Goal: Task Accomplishment & Management: Complete application form

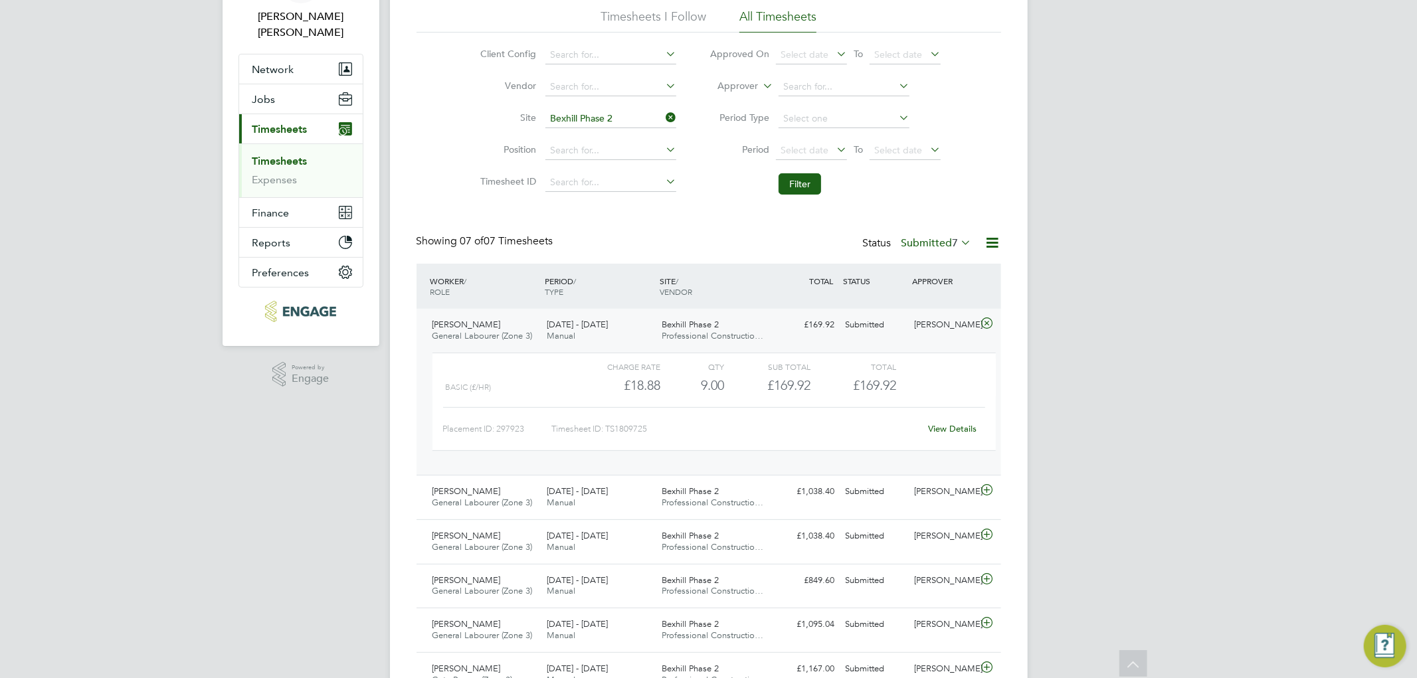
click at [420, 149] on div "Client Config Vendor Site Bexhill Phase 2 Position Timesheet ID Approved On Sel…" at bounding box center [709, 117] width 585 height 169
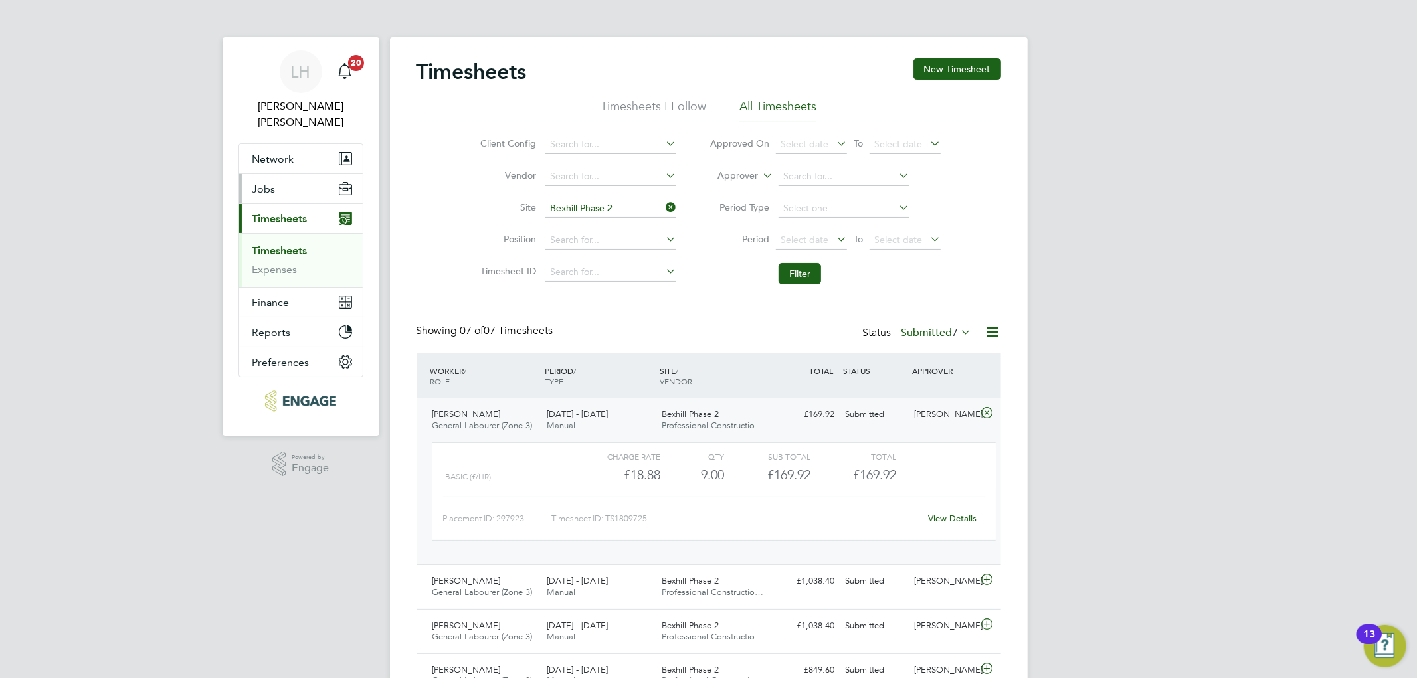
click at [284, 175] on button "Jobs" at bounding box center [301, 188] width 124 height 29
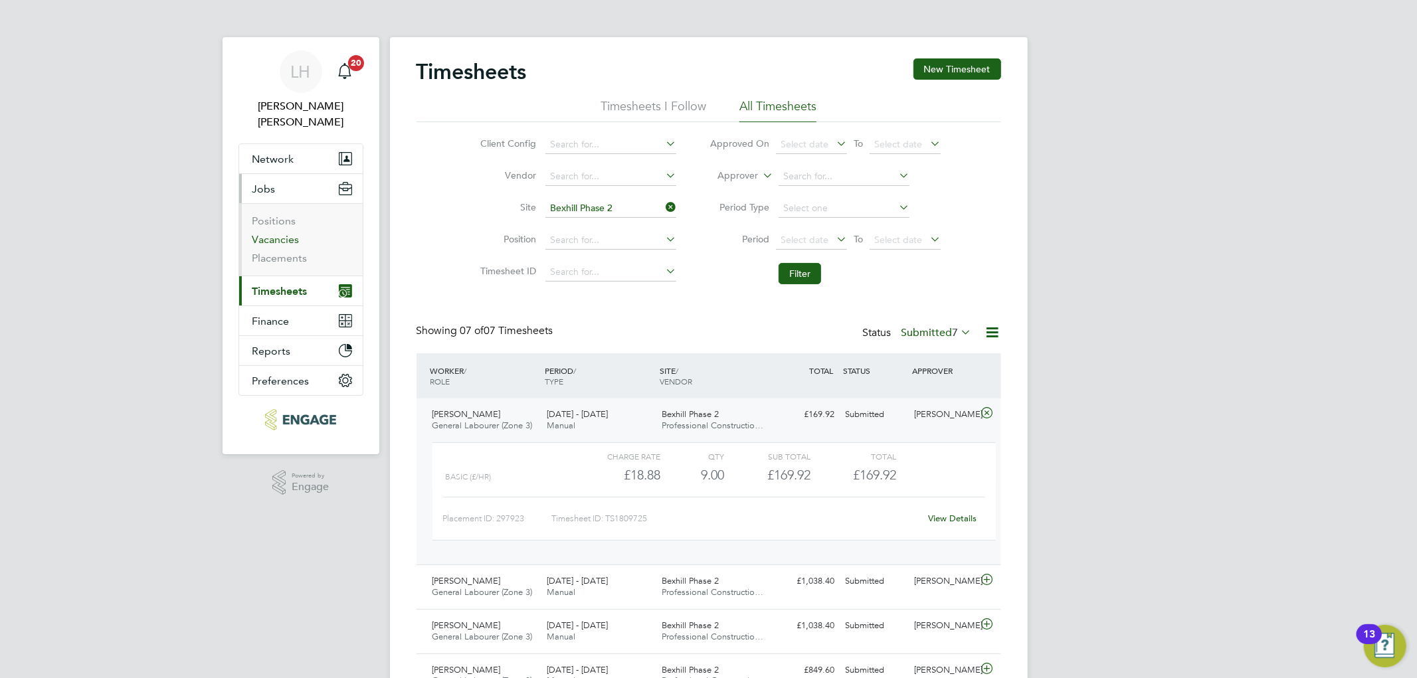
click at [279, 233] on link "Vacancies" at bounding box center [275, 239] width 47 height 13
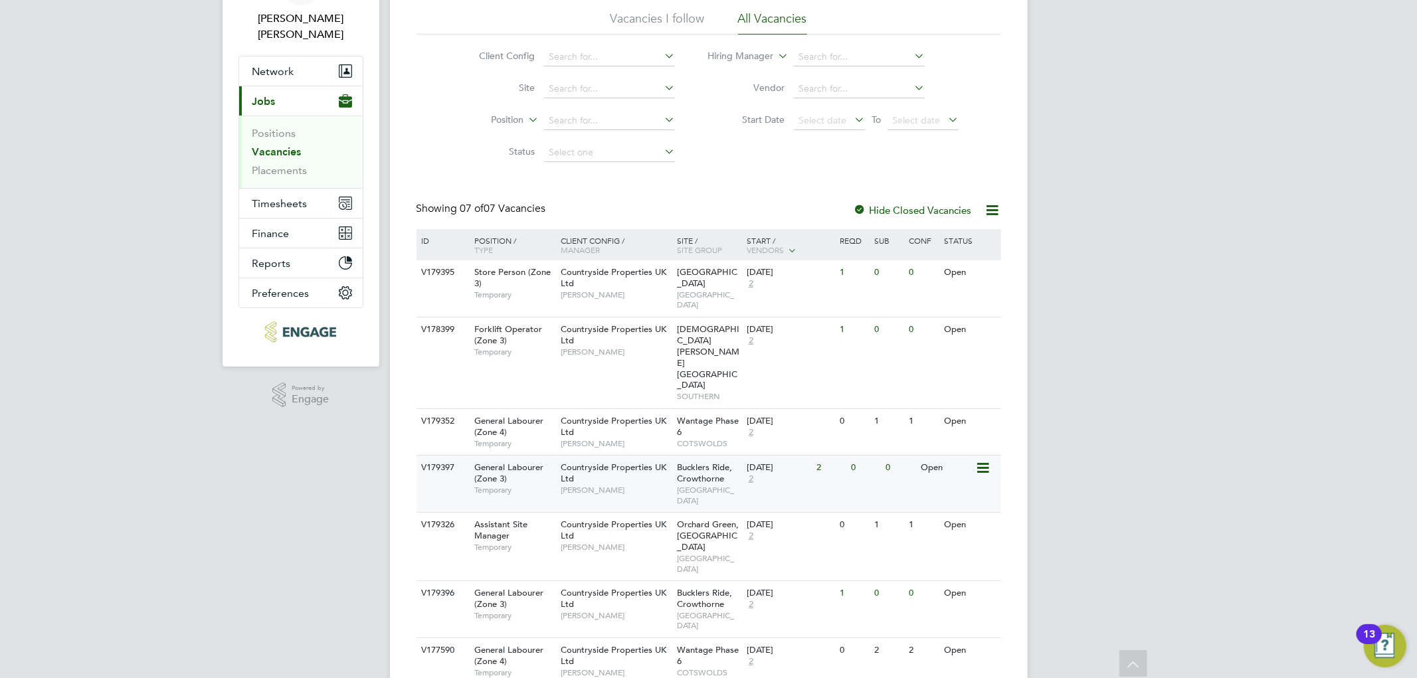
click at [691, 485] on span "[GEOGRAPHIC_DATA]" at bounding box center [708, 495] width 63 height 21
click at [466, 138] on li "Status" at bounding box center [567, 153] width 250 height 32
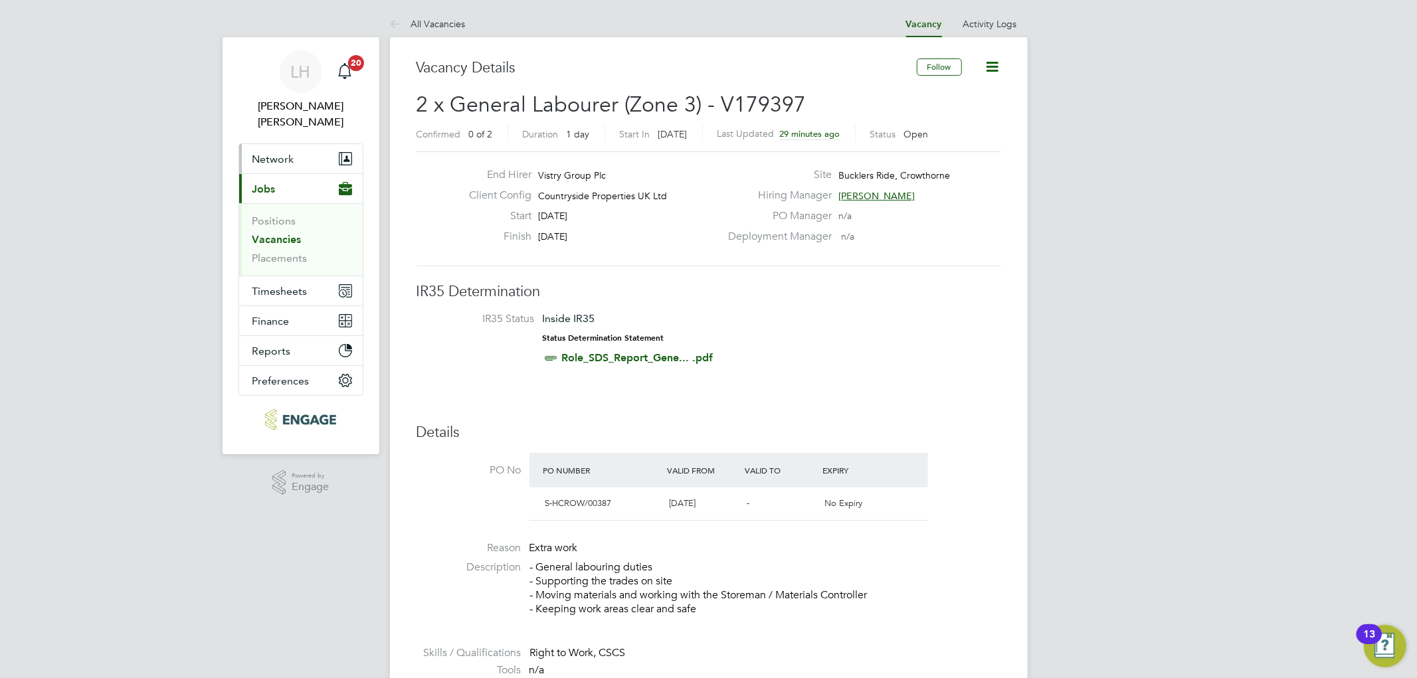
click at [276, 154] on button "Network" at bounding box center [301, 158] width 124 height 29
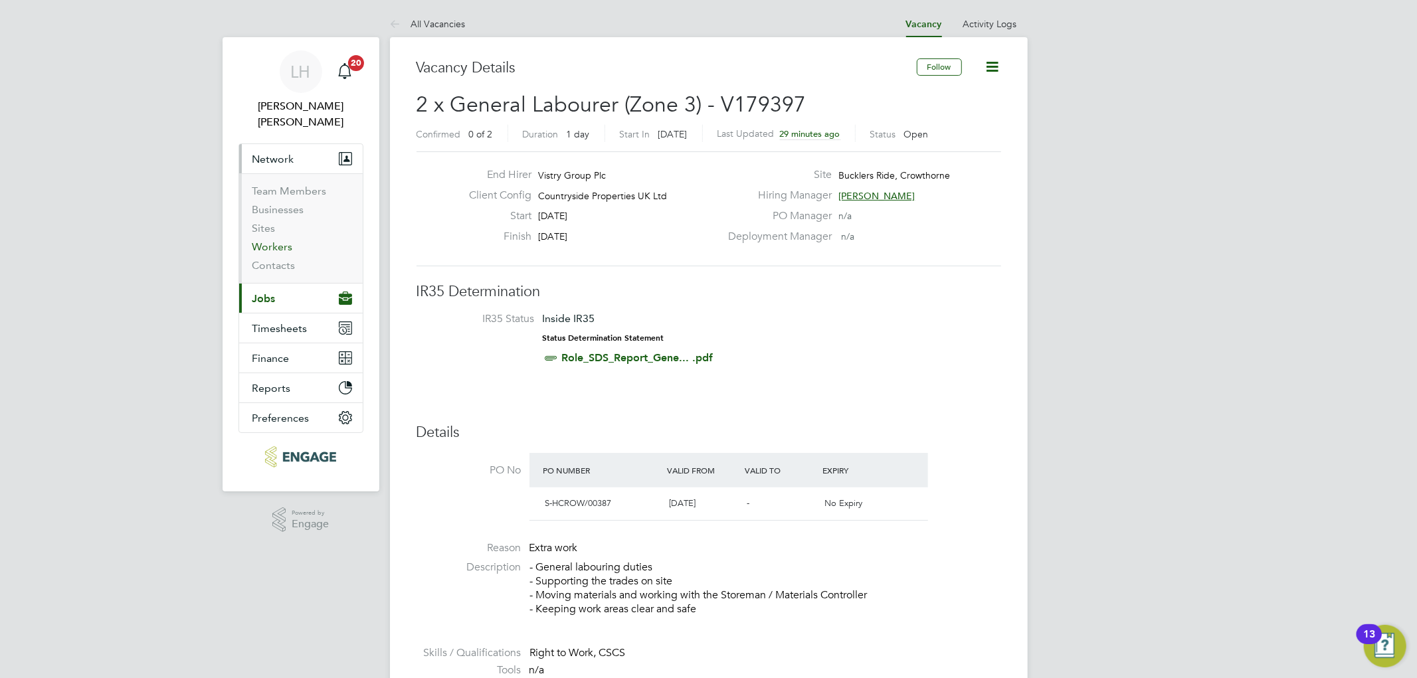
click at [268, 241] on link "Workers" at bounding box center [272, 247] width 41 height 13
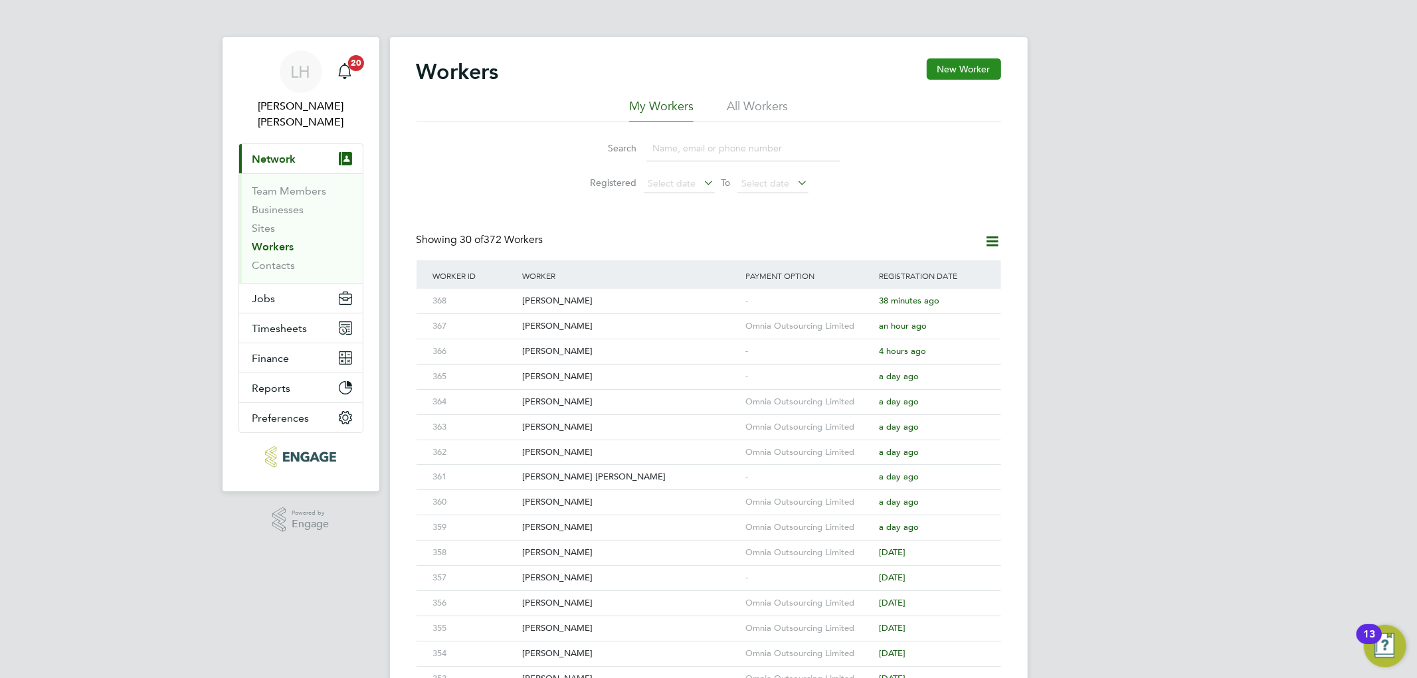
click at [947, 72] on button "New Worker" at bounding box center [964, 68] width 74 height 21
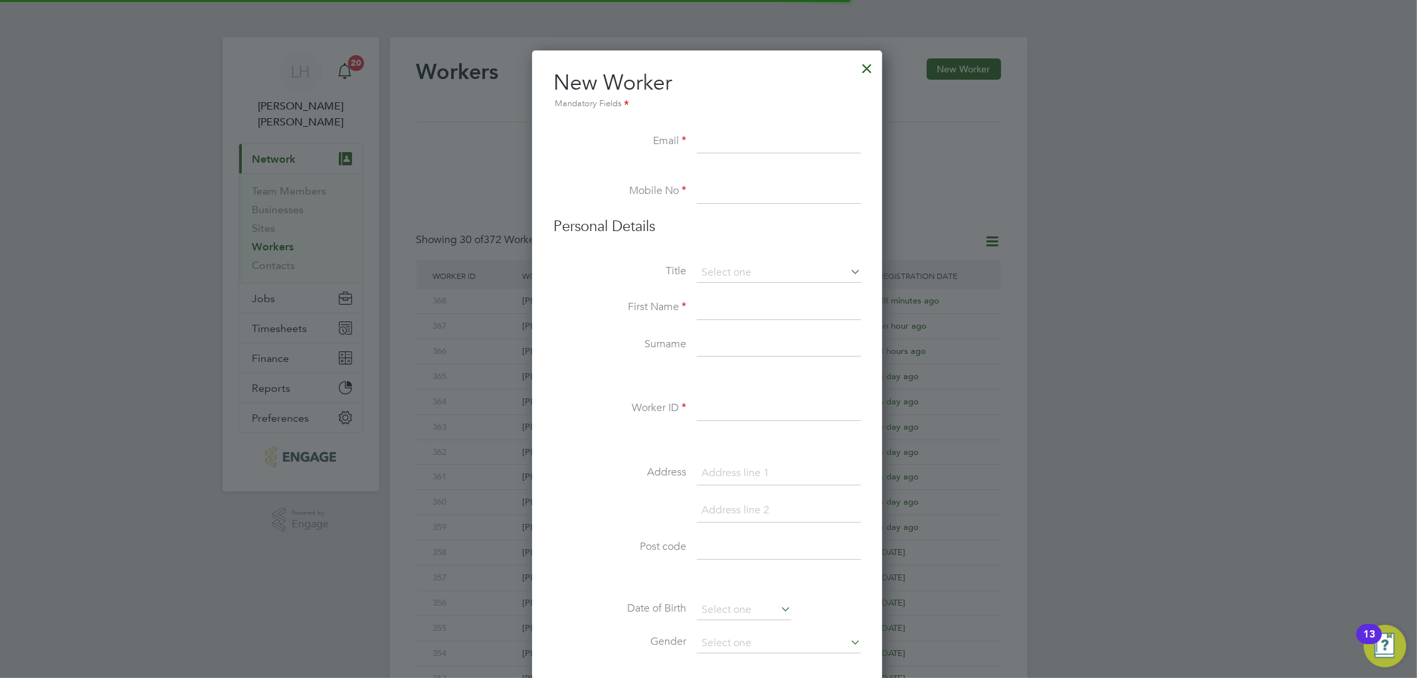
scroll to position [1130, 353]
click at [715, 142] on input at bounding box center [779, 142] width 164 height 24
click at [734, 136] on input at bounding box center [779, 142] width 164 height 24
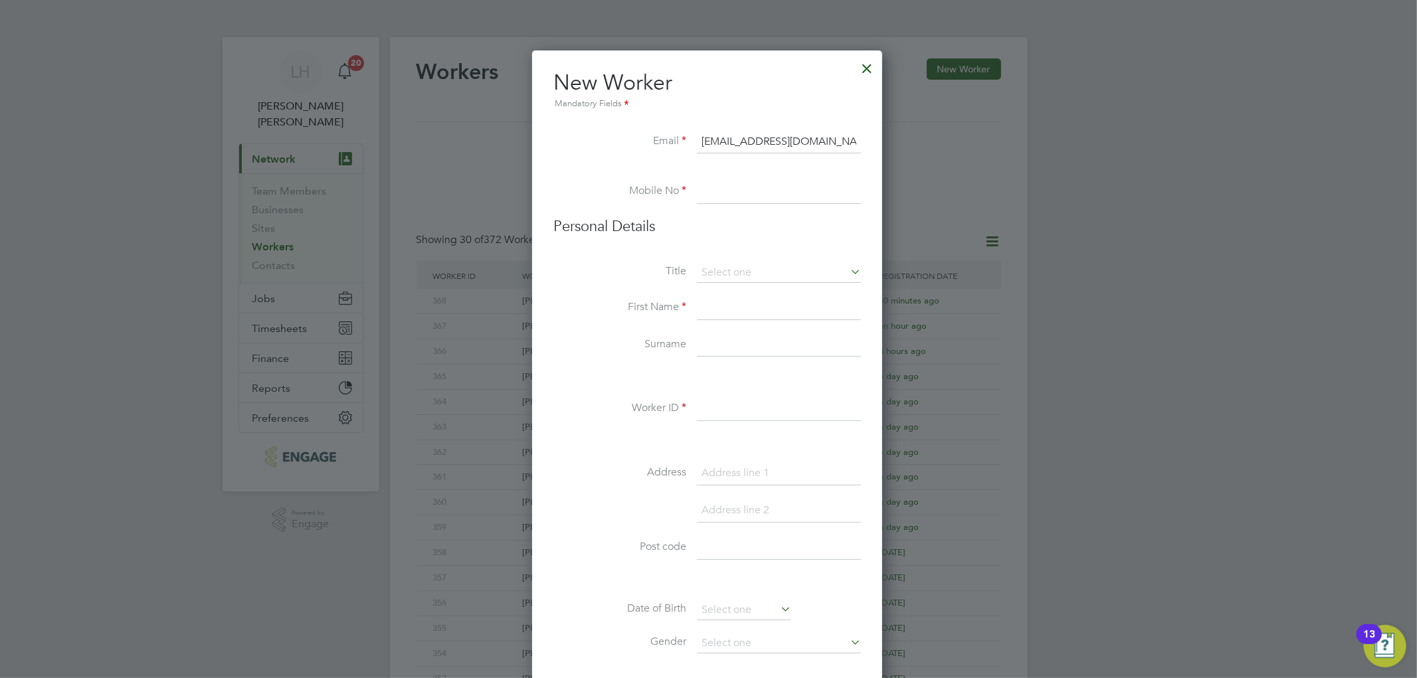
type input "Colin454andrews@gmail.com"
click at [716, 186] on input at bounding box center [779, 192] width 164 height 24
type input "02034342260"
click at [726, 274] on input at bounding box center [779, 273] width 164 height 20
click at [714, 296] on li "Mr" at bounding box center [778, 290] width 165 height 17
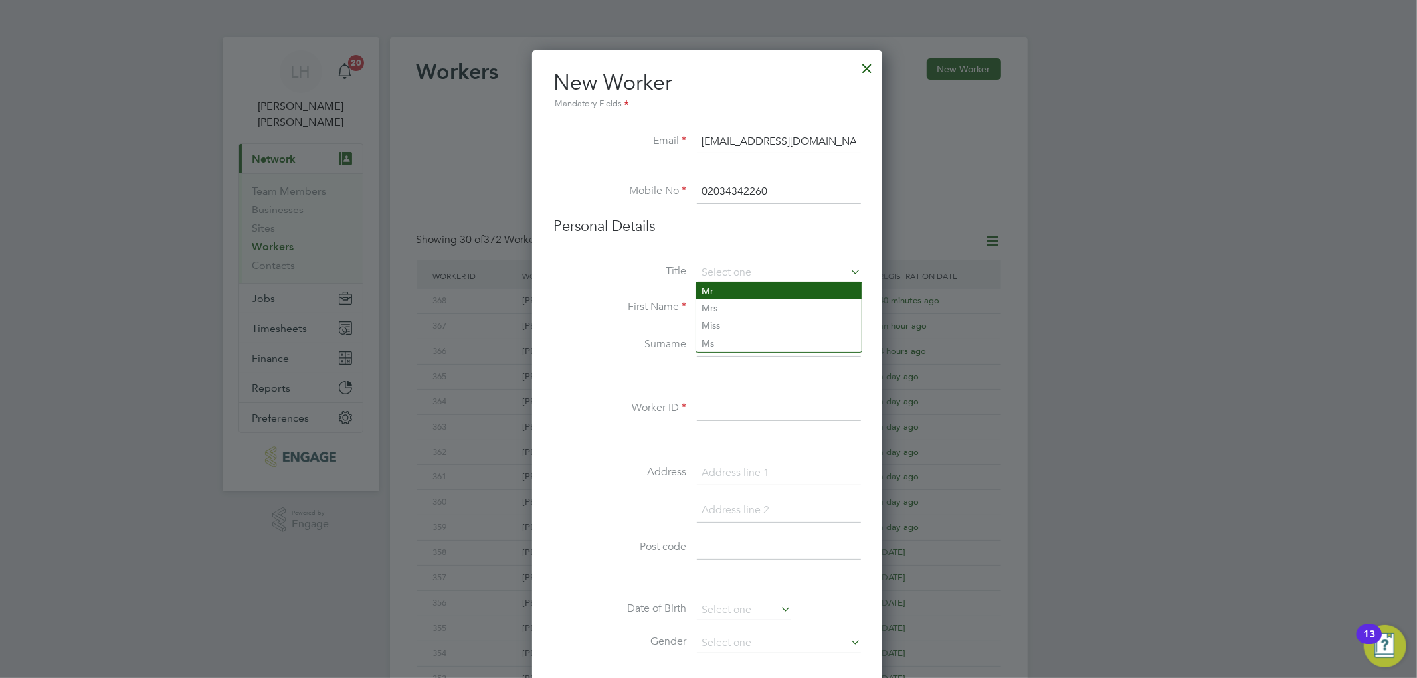
type input "Mr"
click at [709, 307] on input at bounding box center [779, 308] width 164 height 24
type input "colin"
type input "Andrews"
type input "369"
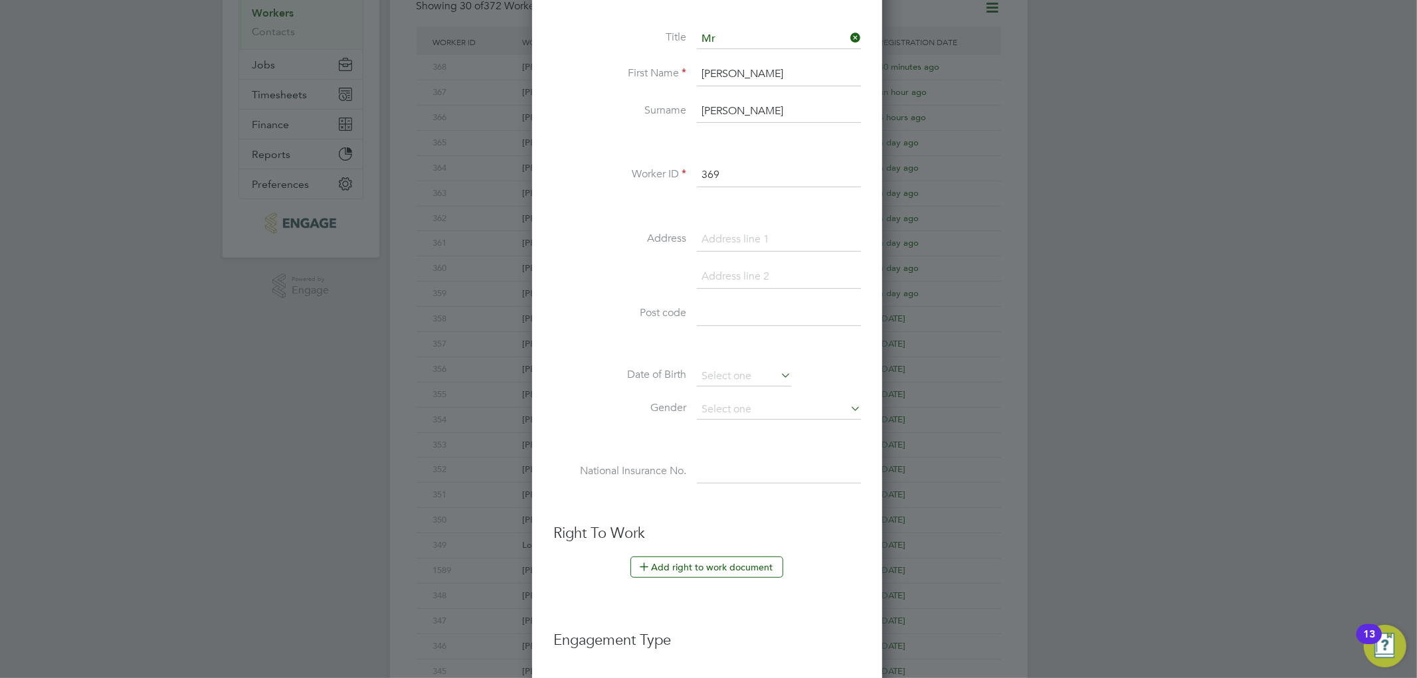
scroll to position [235, 0]
type input "84a toutley road"
click at [767, 279] on input at bounding box center [779, 276] width 164 height 24
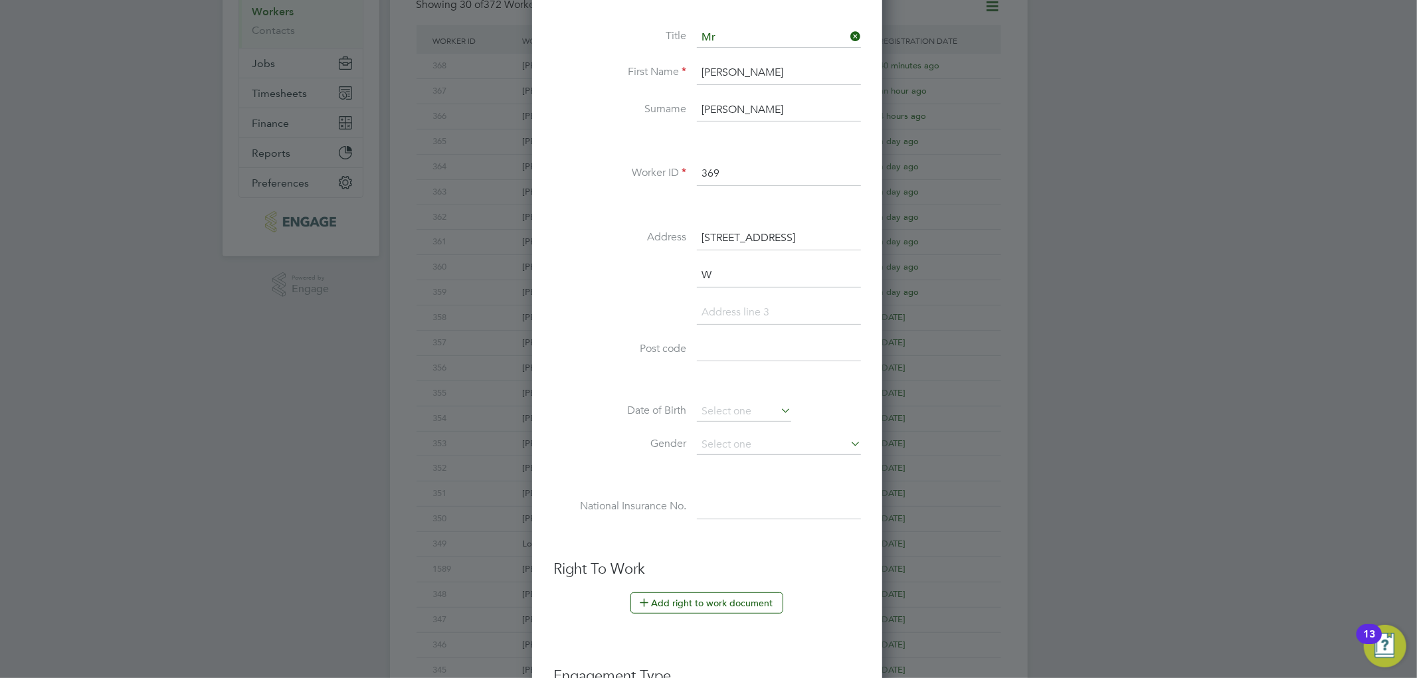
scroll to position [1167, 353]
type input "Wokingham"
type input "RG41 1QL"
click at [710, 411] on input at bounding box center [744, 412] width 94 height 20
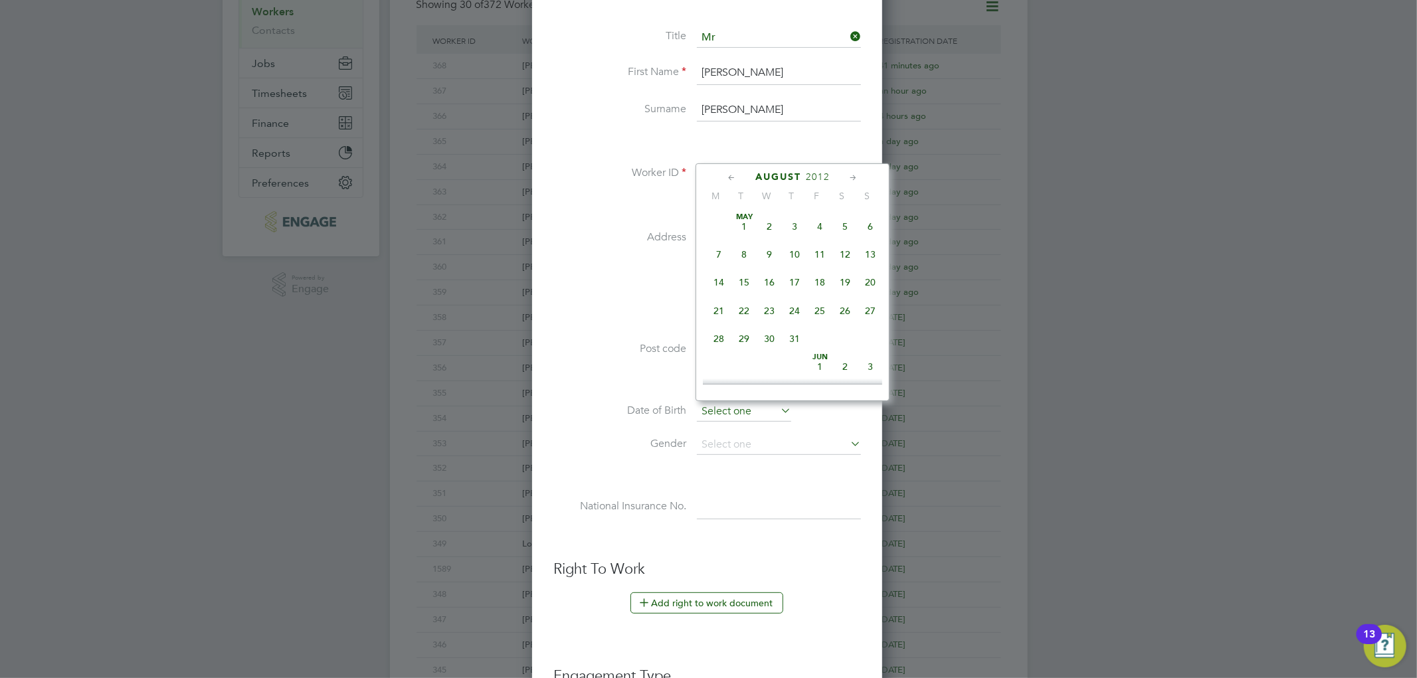
scroll to position [512, 0]
click at [812, 175] on span "2012" at bounding box center [818, 176] width 24 height 11
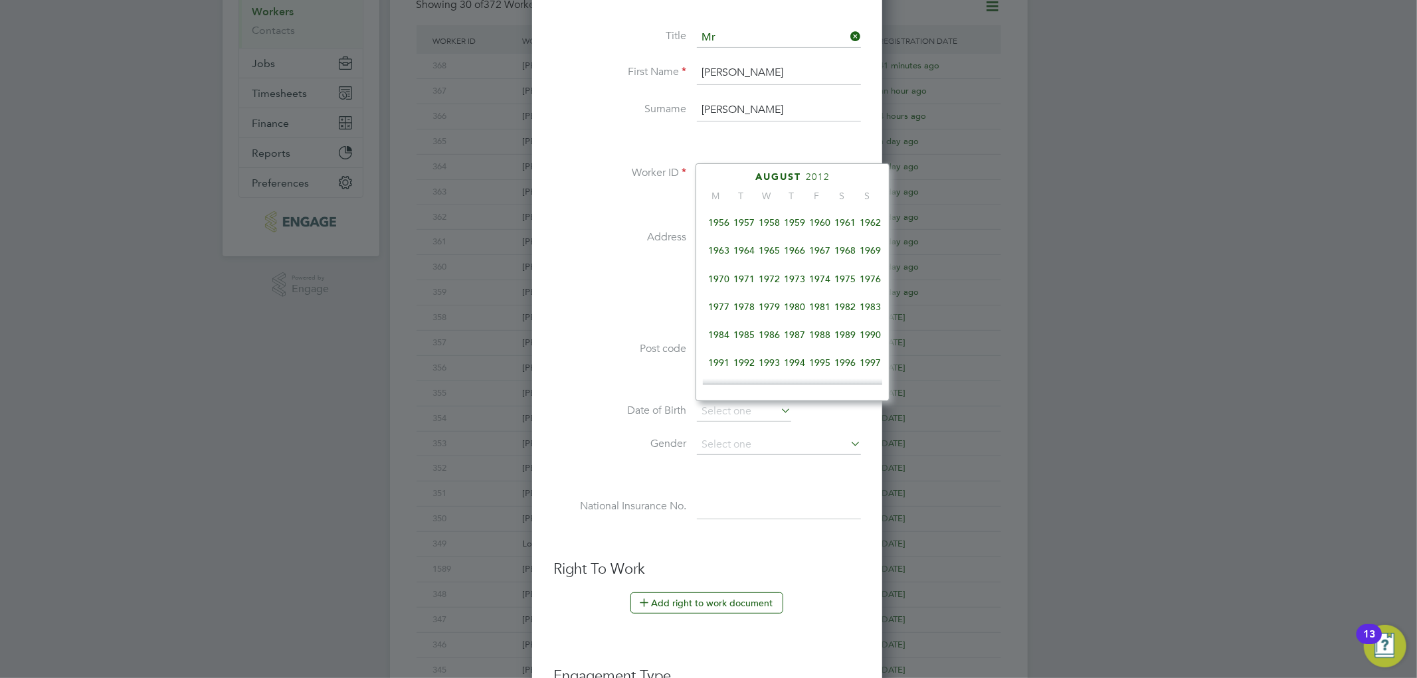
click at [775, 251] on span "1965" at bounding box center [769, 250] width 25 height 25
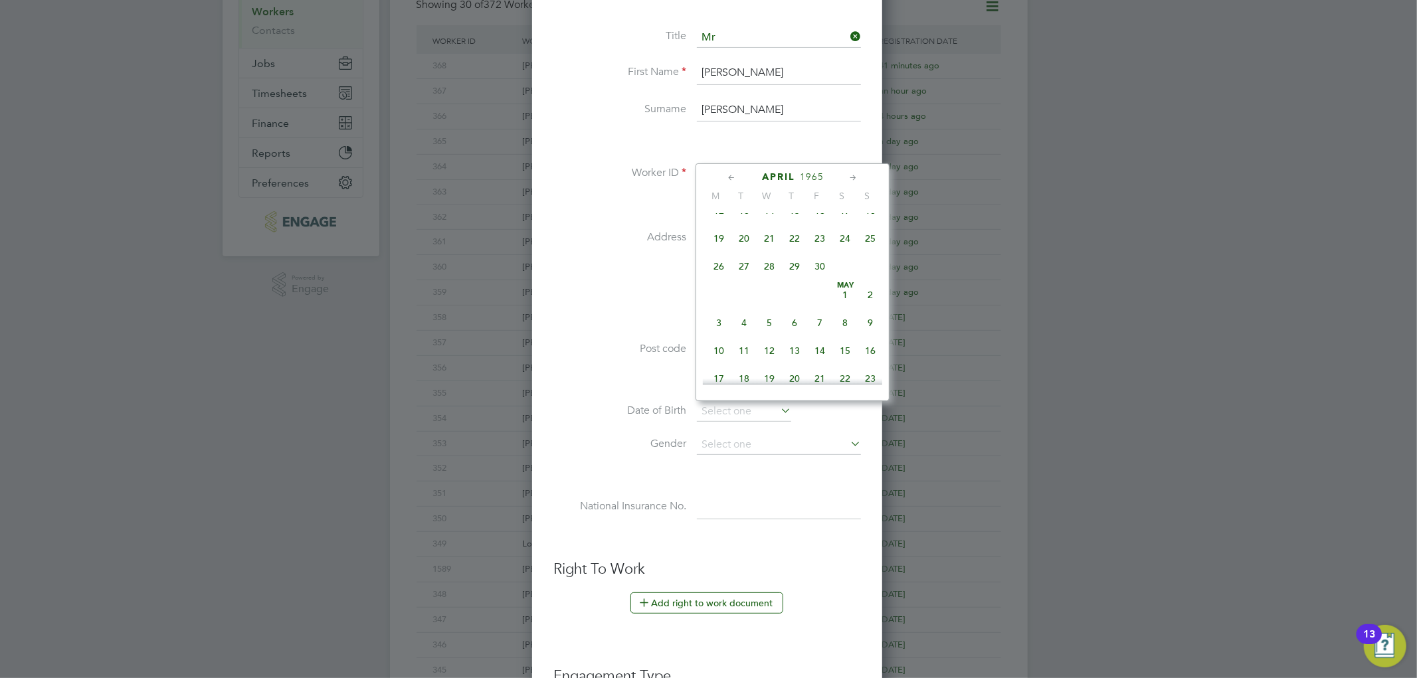
click at [868, 245] on span "25" at bounding box center [870, 238] width 25 height 25
type input "25 Apr 1965"
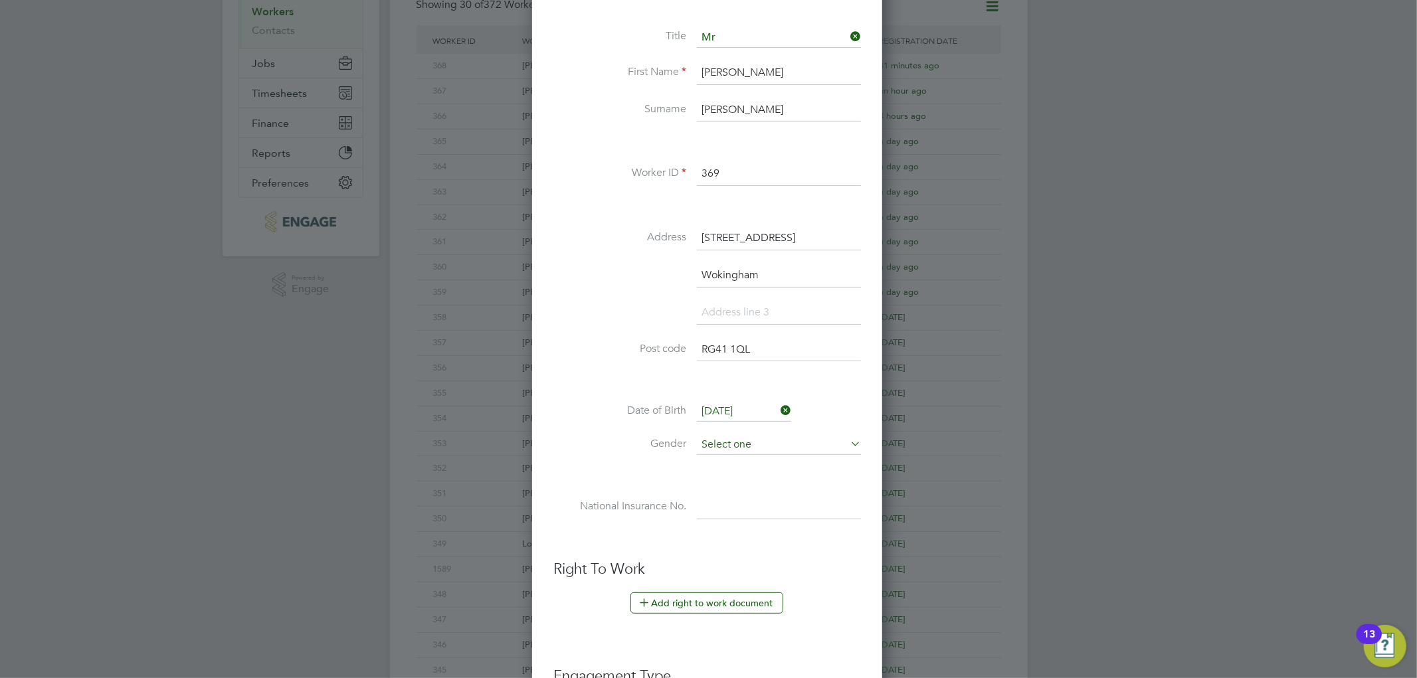
click at [728, 436] on input at bounding box center [779, 445] width 164 height 20
click at [716, 460] on li "Male" at bounding box center [778, 462] width 165 height 17
type input "Male"
click at [765, 510] on input at bounding box center [779, 508] width 164 height 24
click at [739, 549] on ul "New Worker Mandatory Fields Email Colin454andrews@gmail.com Mobile No 020343422…" at bounding box center [707, 395] width 308 height 1122
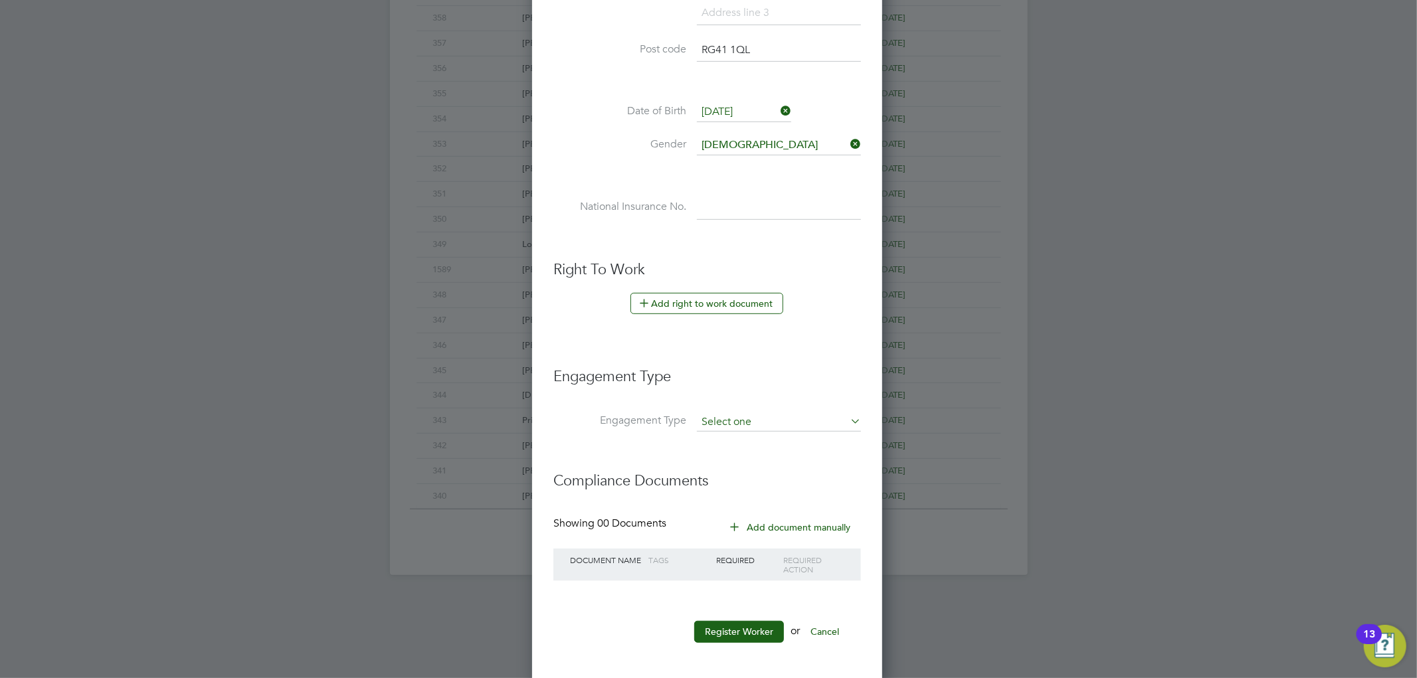
scroll to position [538, 0]
click at [738, 427] on li "Engagement Type" at bounding box center [707, 426] width 308 height 32
click at [740, 417] on input at bounding box center [779, 419] width 164 height 19
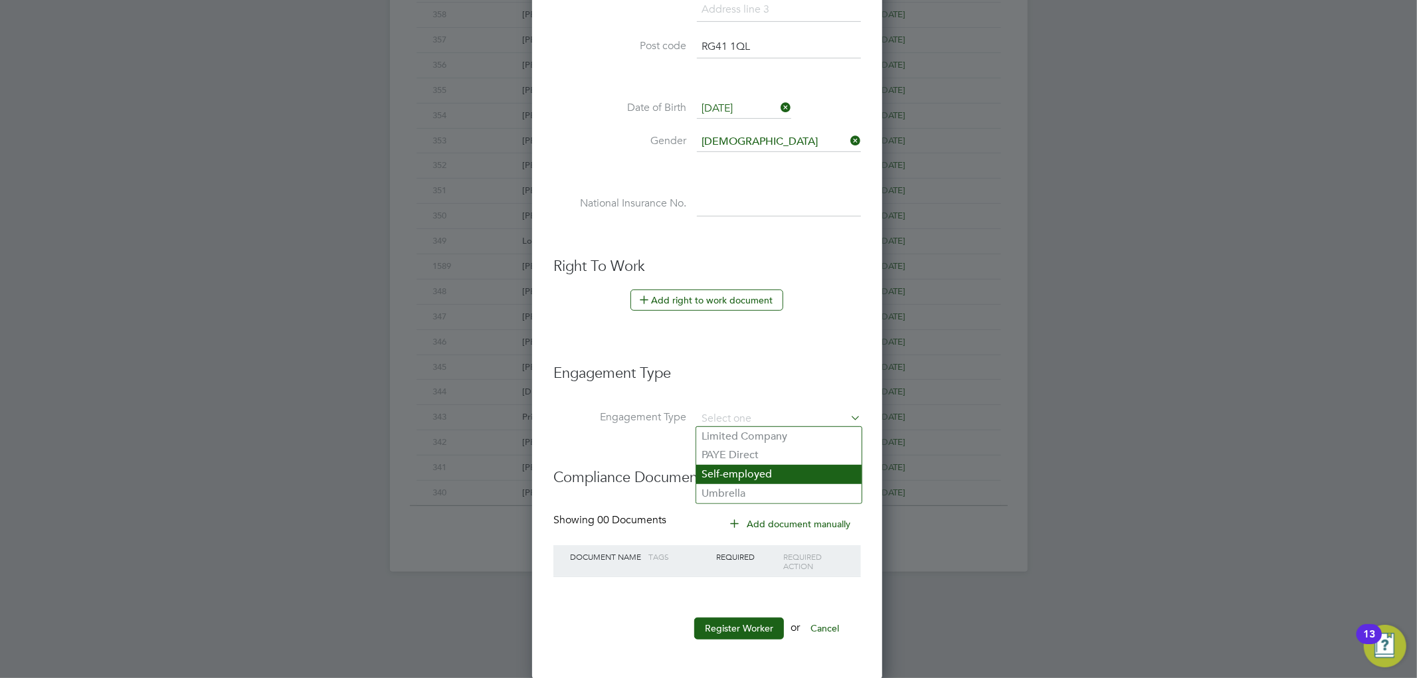
click at [732, 477] on li "Self-employed" at bounding box center [778, 474] width 165 height 19
type input "Self-employed"
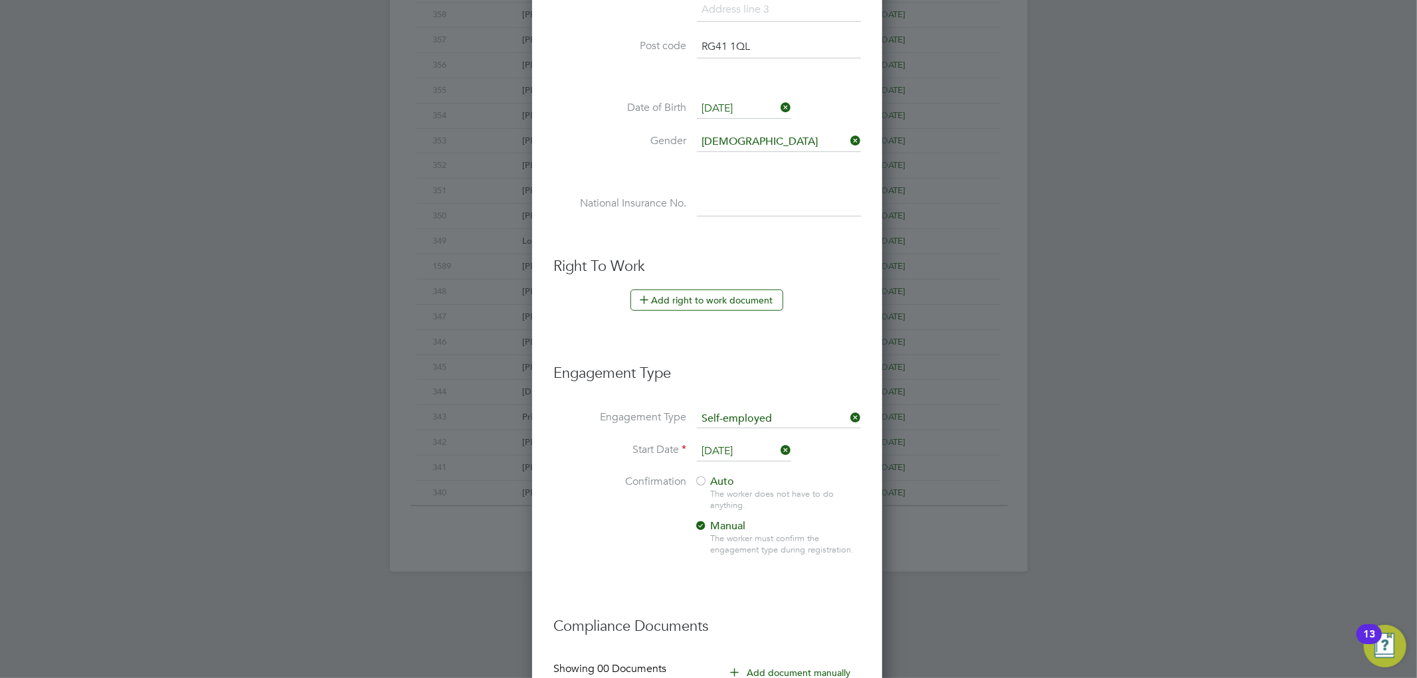
scroll to position [7, 7]
click at [749, 419] on input at bounding box center [779, 419] width 164 height 19
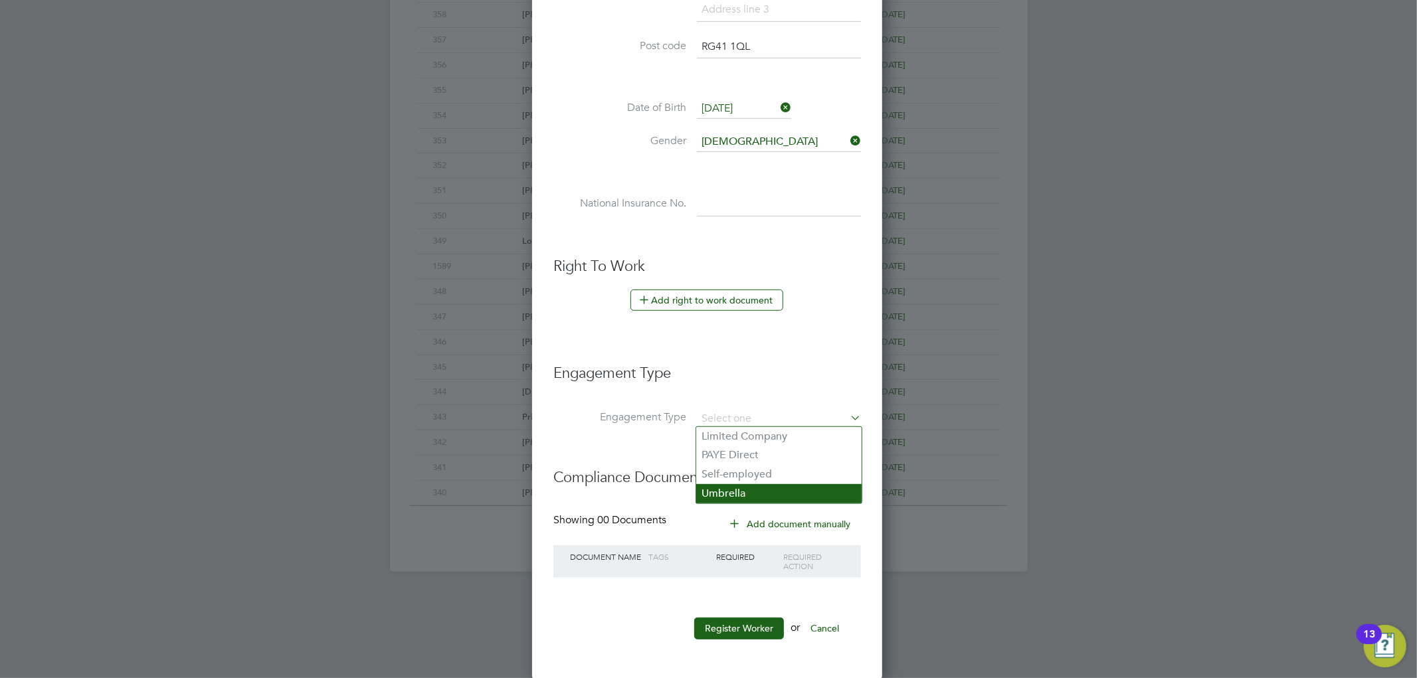
click at [740, 492] on li "Umbrella" at bounding box center [778, 493] width 165 height 19
type input "Umbrella"
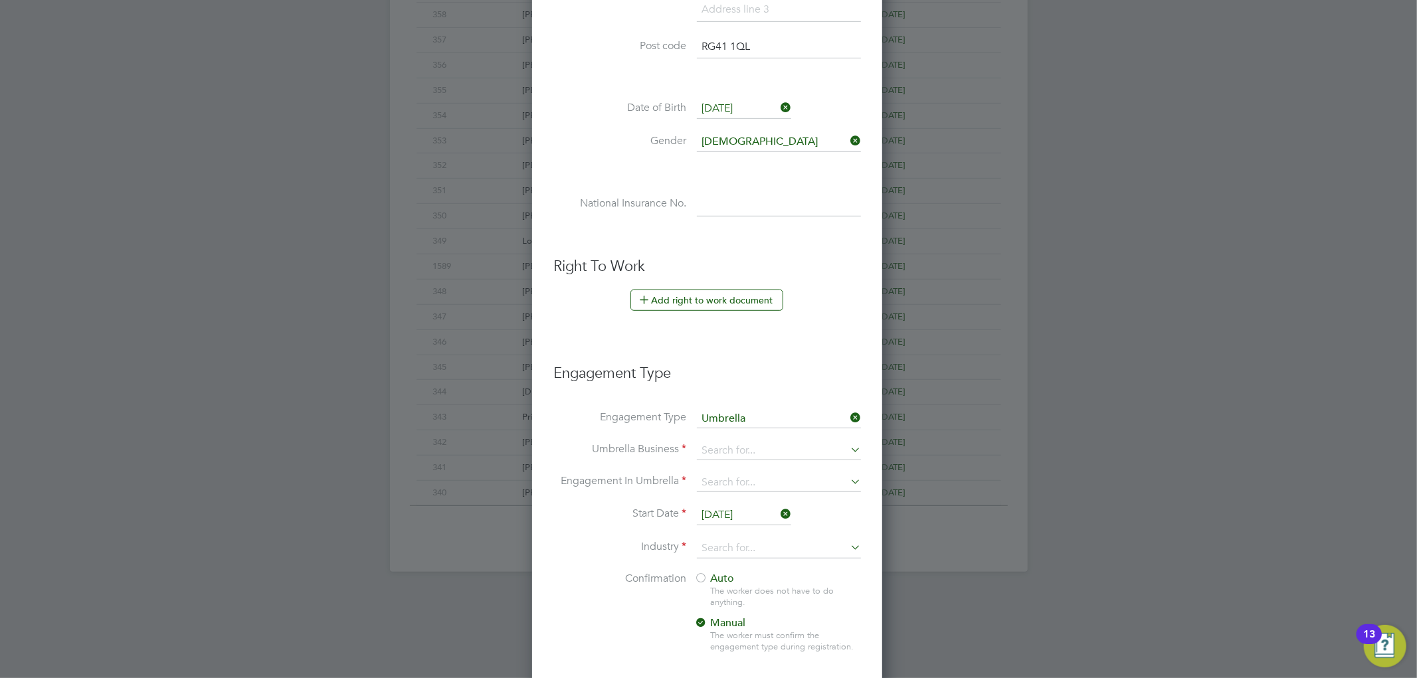
scroll to position [1411, 353]
click at [734, 450] on input at bounding box center [779, 451] width 164 height 19
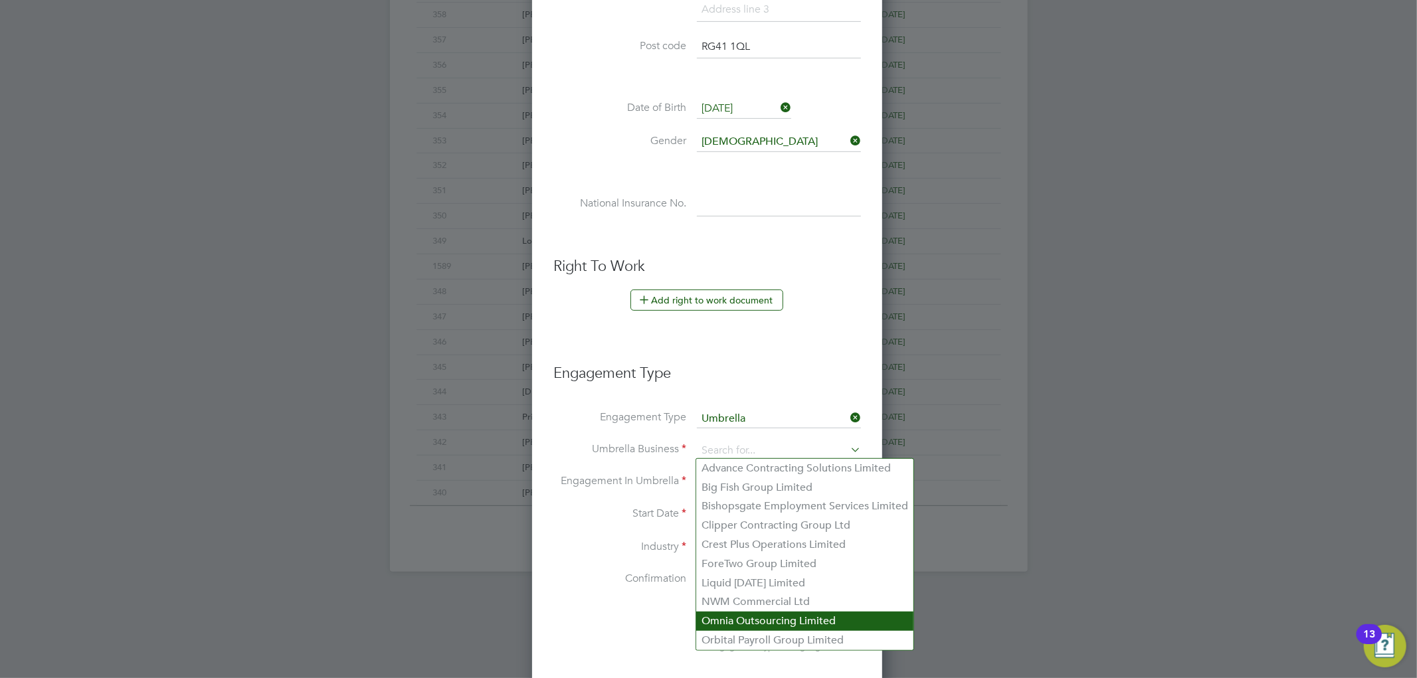
click at [725, 625] on li "Omnia Outsourcing Limited" at bounding box center [804, 621] width 217 height 19
type input "Omnia Outsourcing Limited"
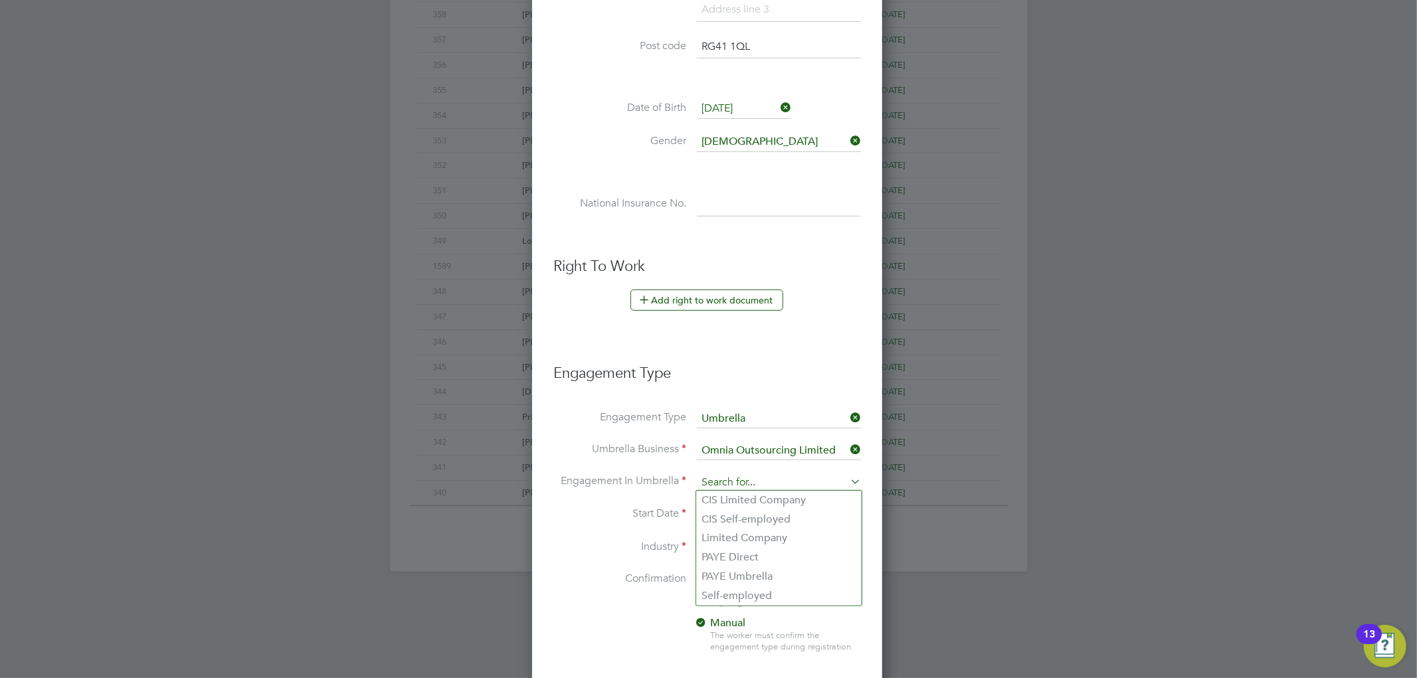
click at [741, 479] on input at bounding box center [779, 483] width 164 height 19
click at [728, 580] on li "PAYE Umbrella" at bounding box center [778, 576] width 165 height 19
type input "PAYE Umbrella"
click at [720, 558] on li "Industry" at bounding box center [707, 555] width 308 height 33
click at [724, 540] on input at bounding box center [779, 549] width 164 height 20
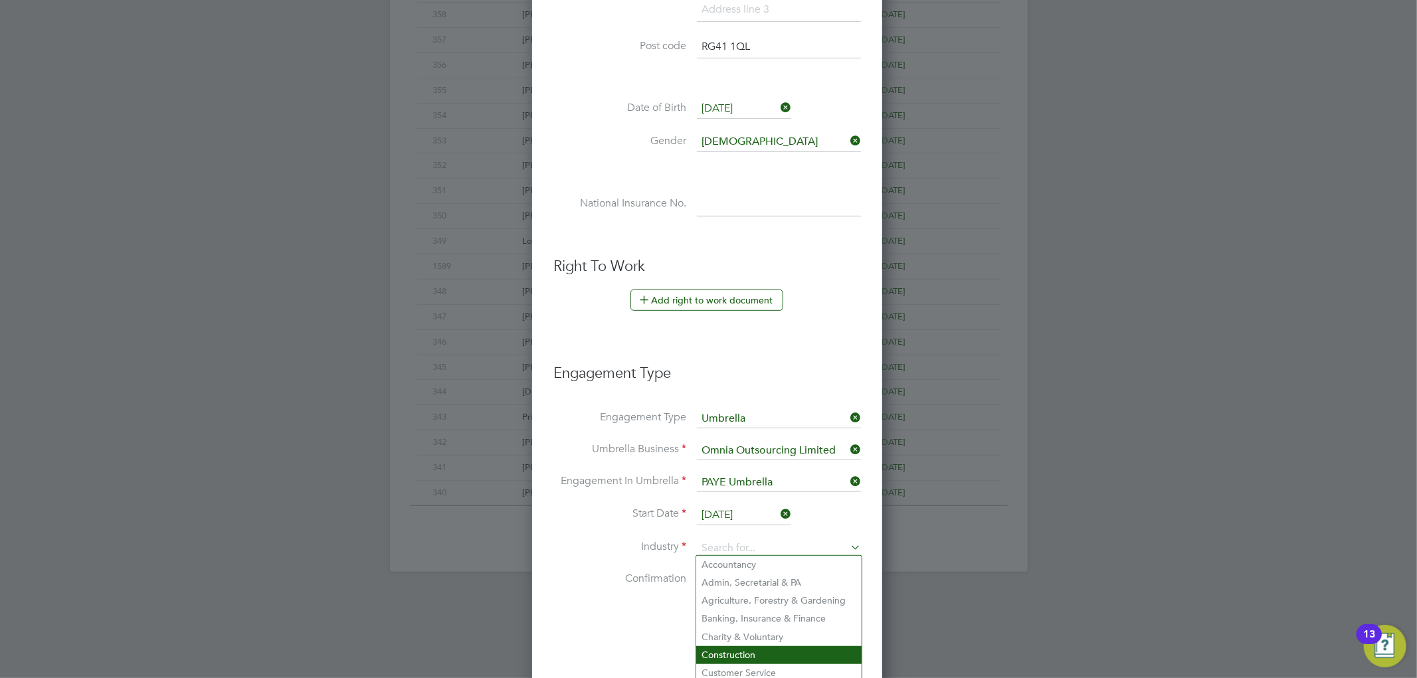
click at [722, 652] on li "Construction" at bounding box center [778, 655] width 165 height 18
type input "Construction"
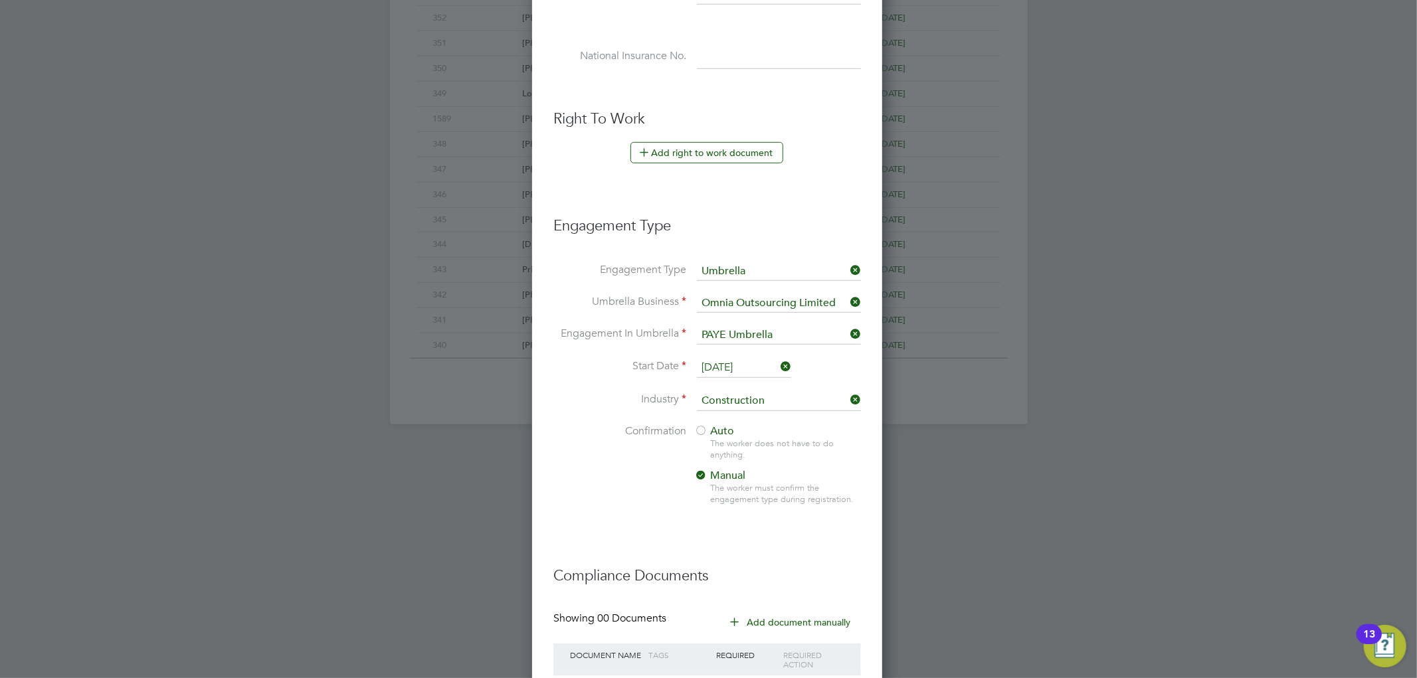
click at [706, 426] on div at bounding box center [700, 431] width 13 height 13
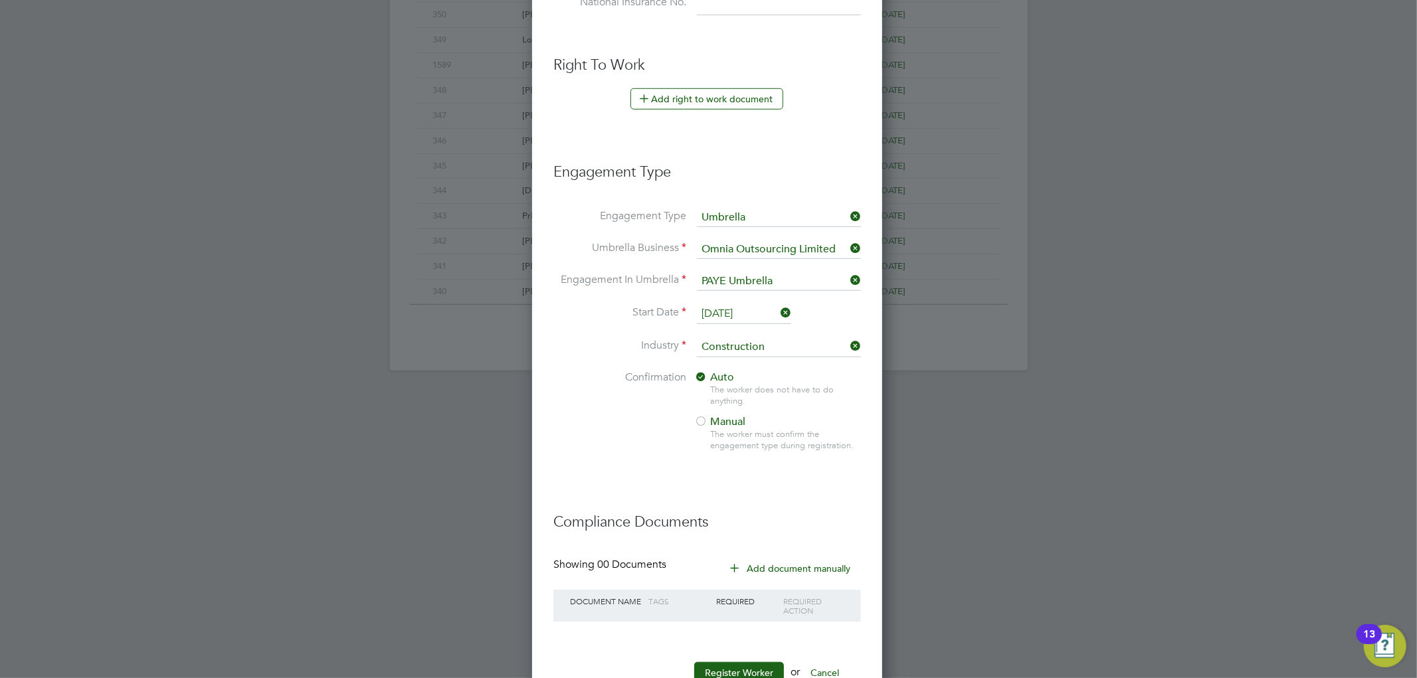
scroll to position [782, 0]
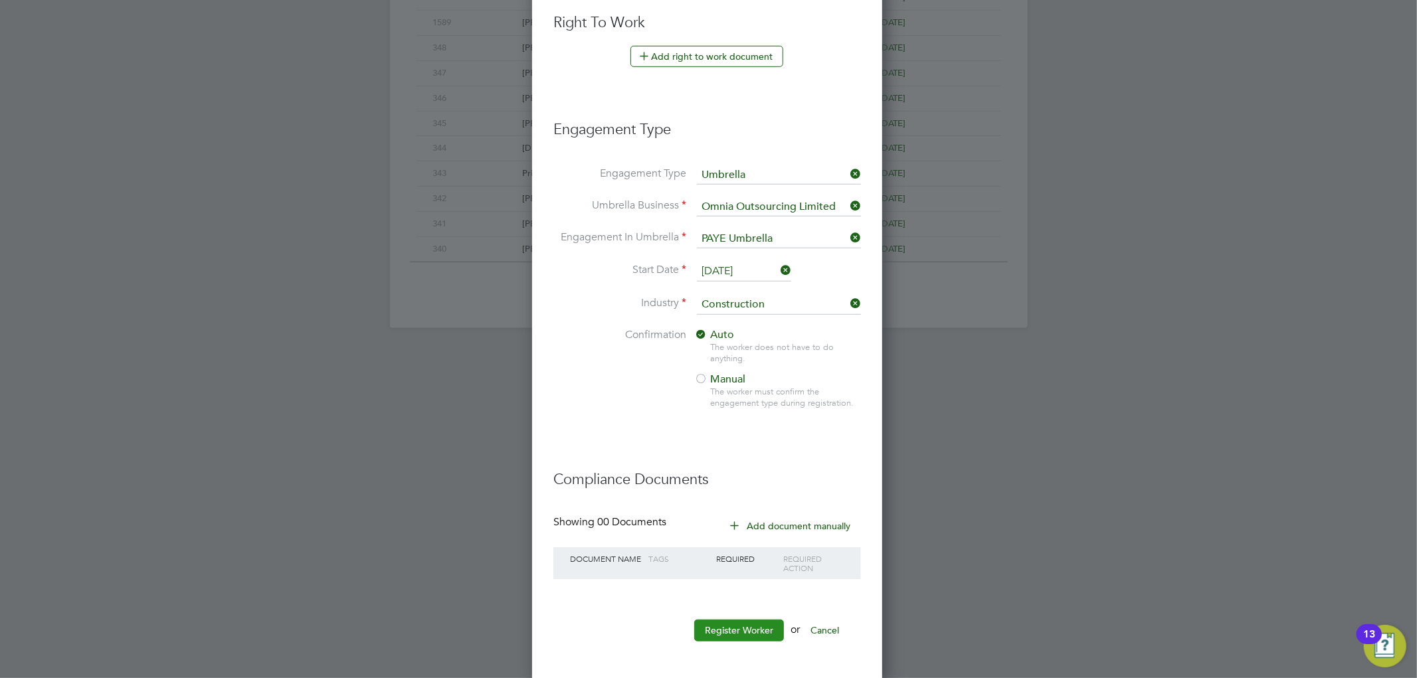
click at [718, 631] on button "Register Worker" at bounding box center [739, 630] width 90 height 21
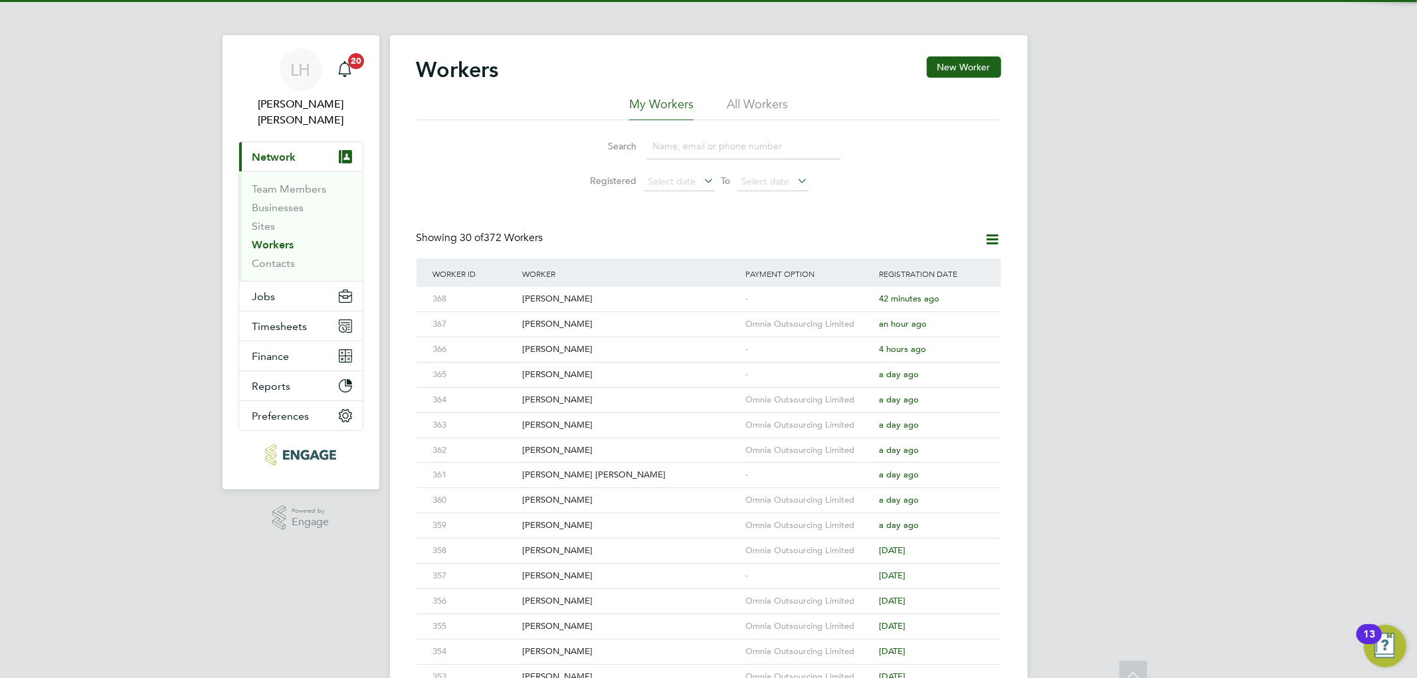
scroll to position [0, 0]
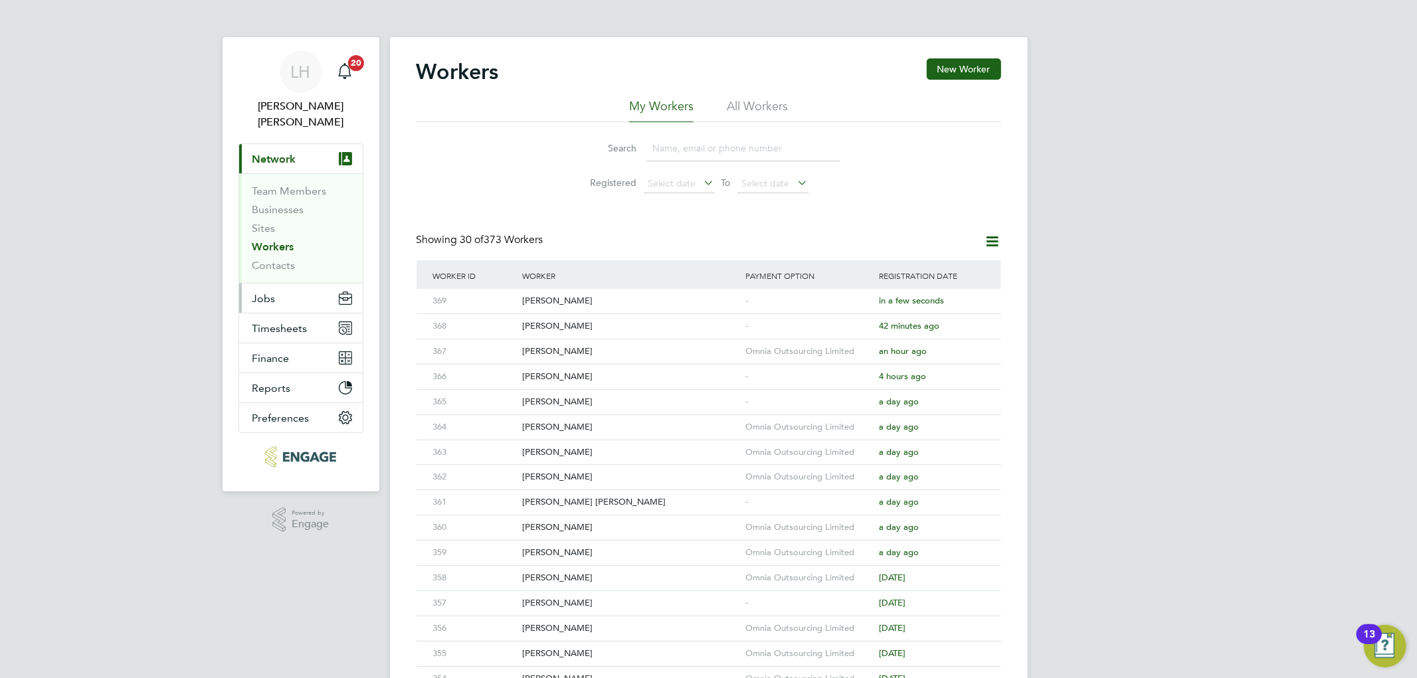
click at [271, 292] on span "Jobs" at bounding box center [263, 298] width 23 height 13
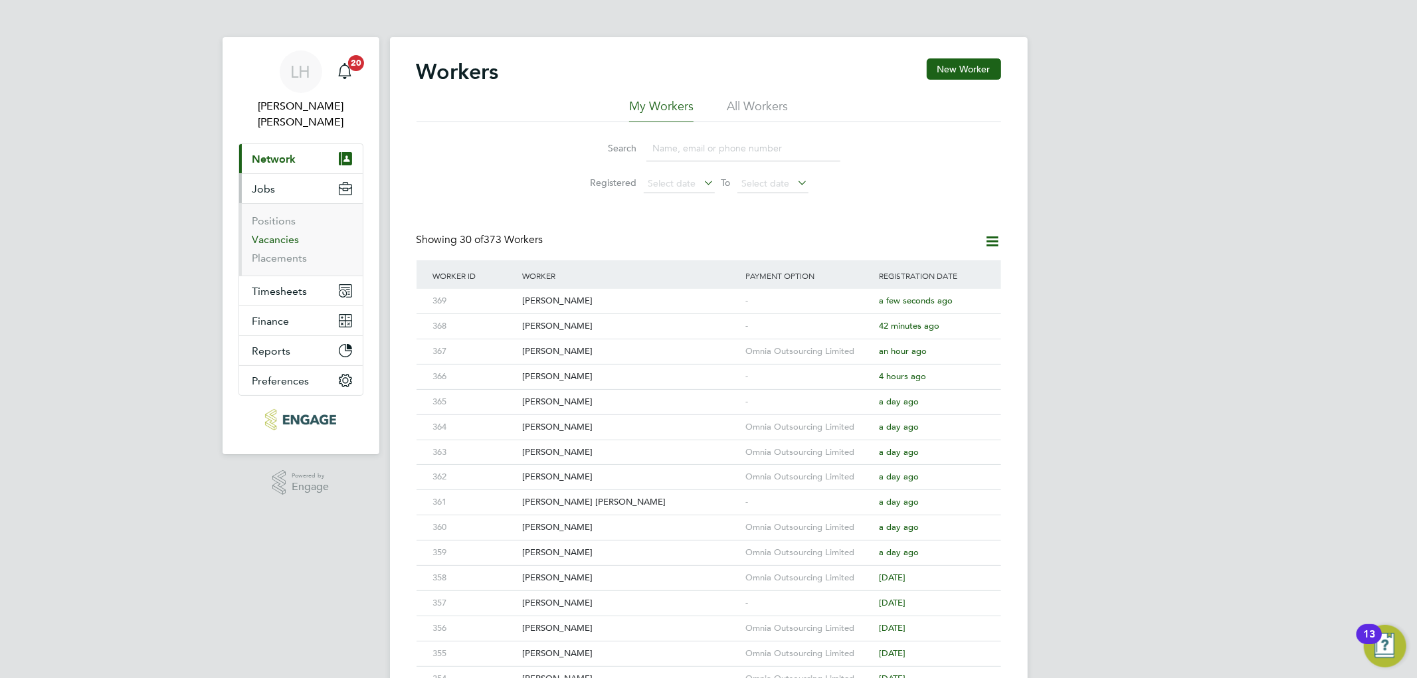
click at [271, 233] on link "Vacancies" at bounding box center [275, 239] width 47 height 13
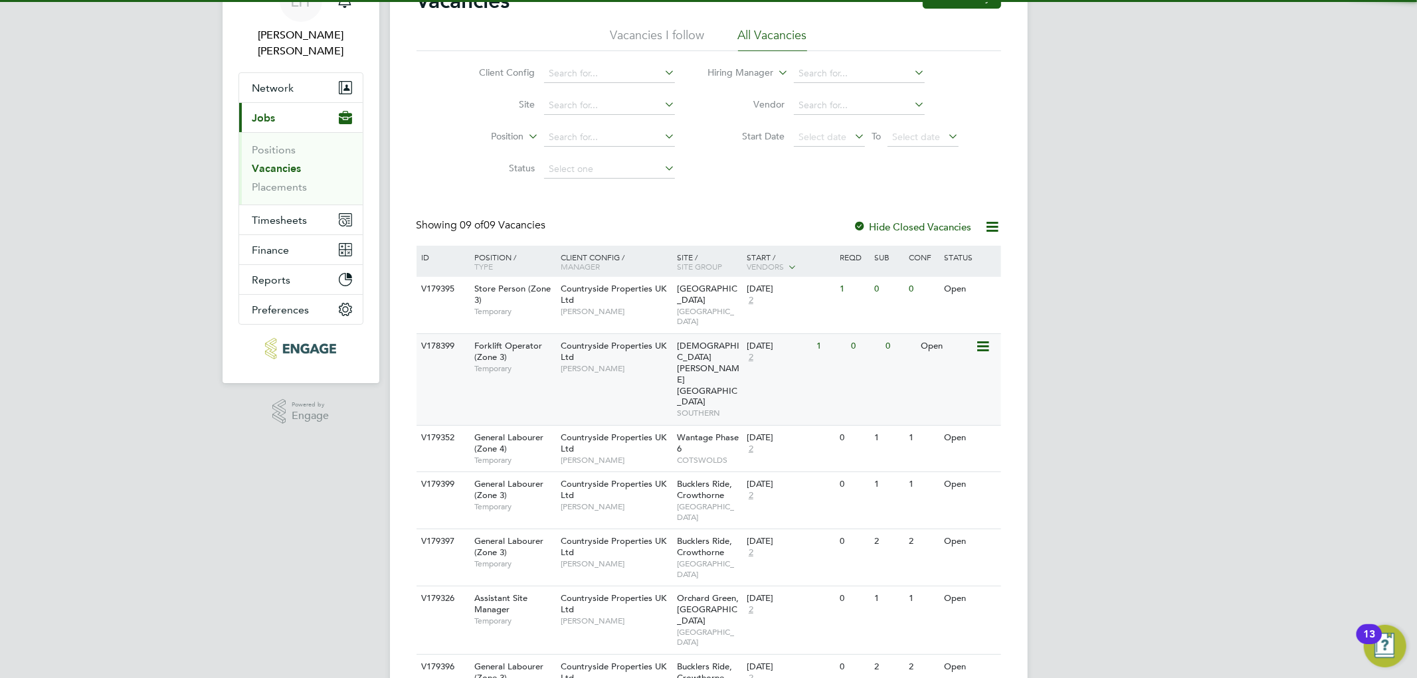
scroll to position [202, 0]
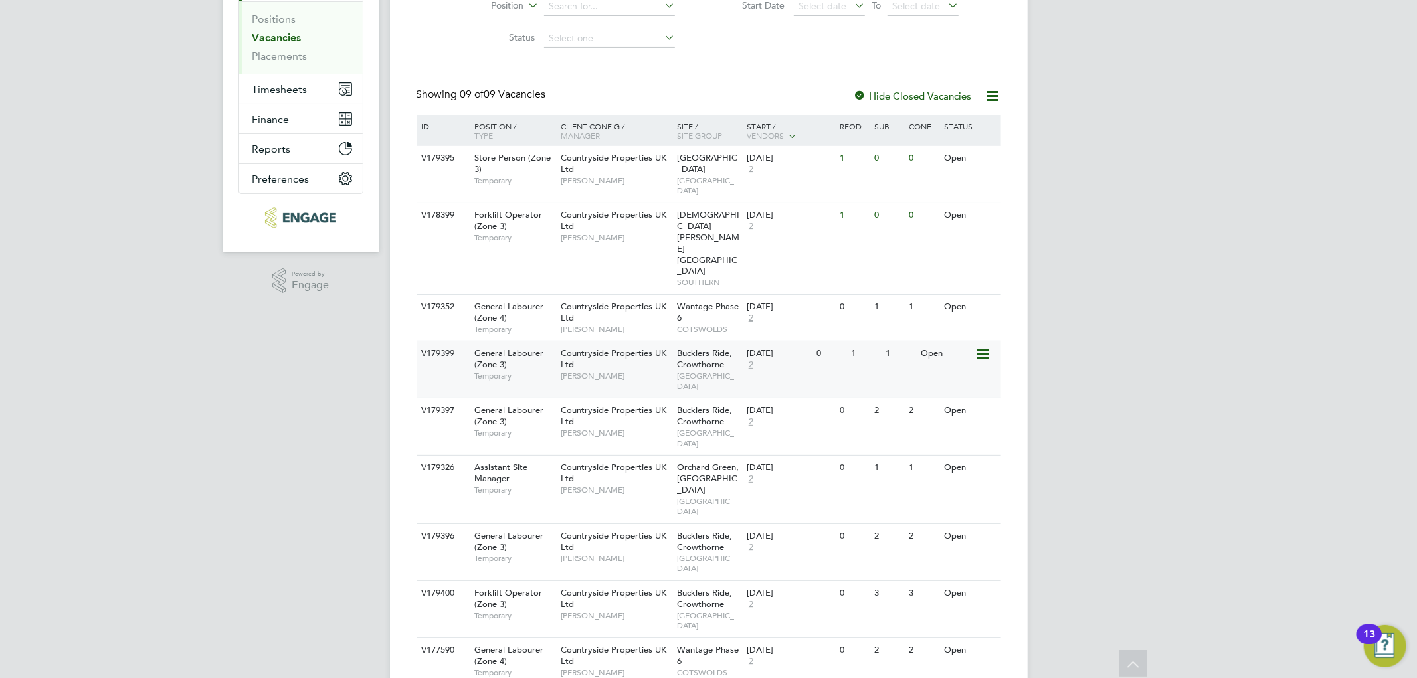
click at [781, 342] on div "26 Aug 2025 2" at bounding box center [779, 360] width 70 height 36
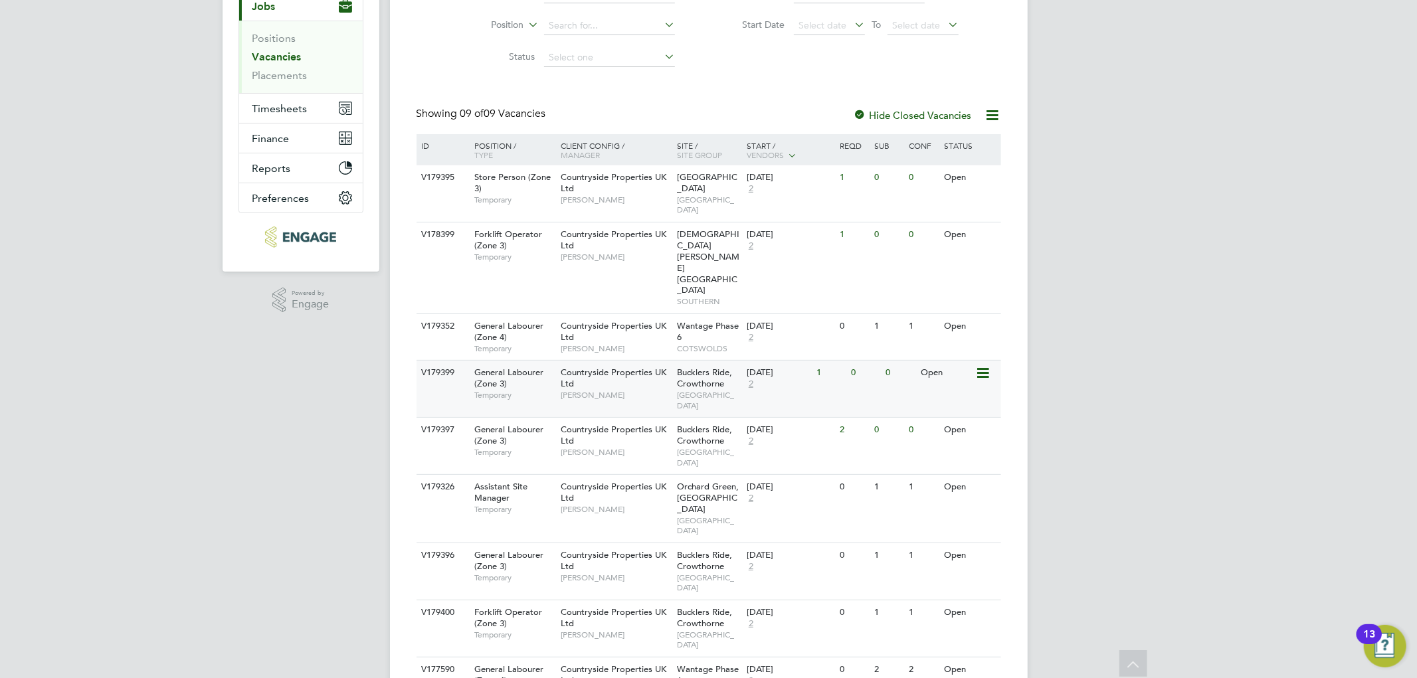
scroll to position [202, 0]
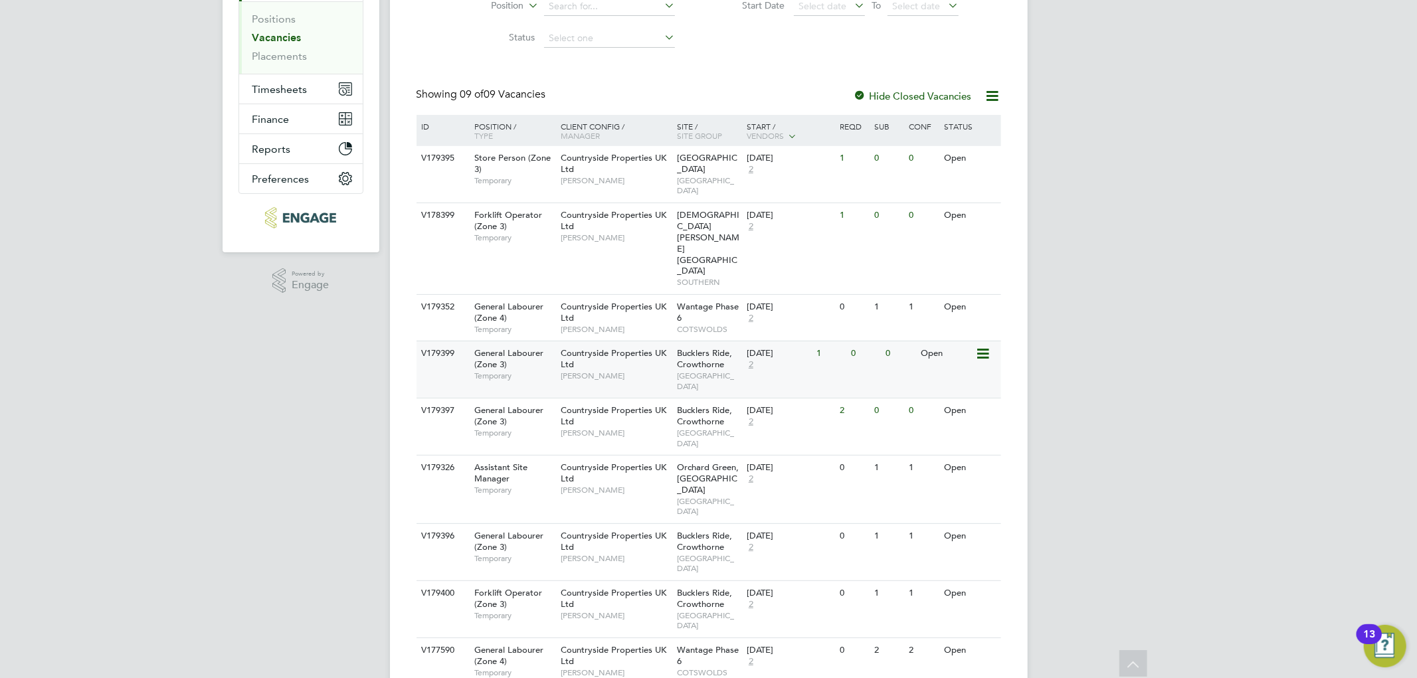
click at [712, 347] on span "Bucklers Ride, Crowthorne" at bounding box center [704, 358] width 55 height 23
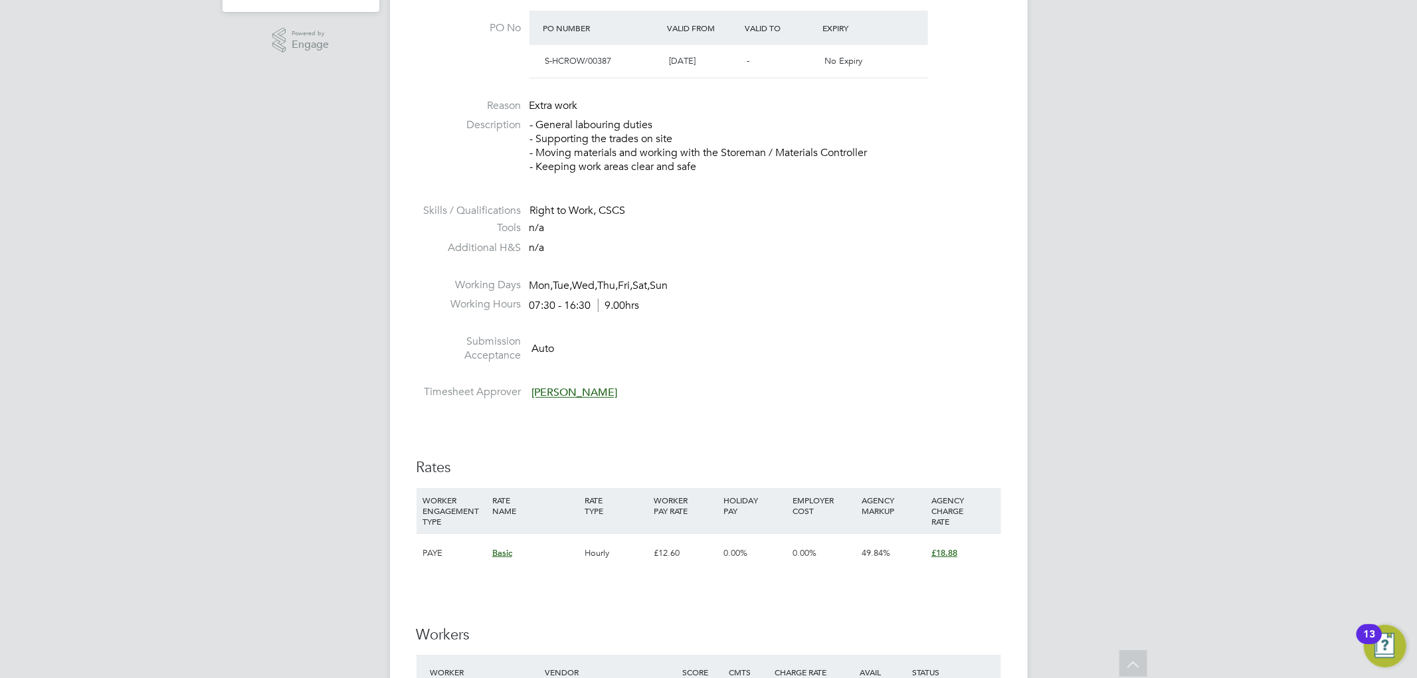
scroll to position [738, 0]
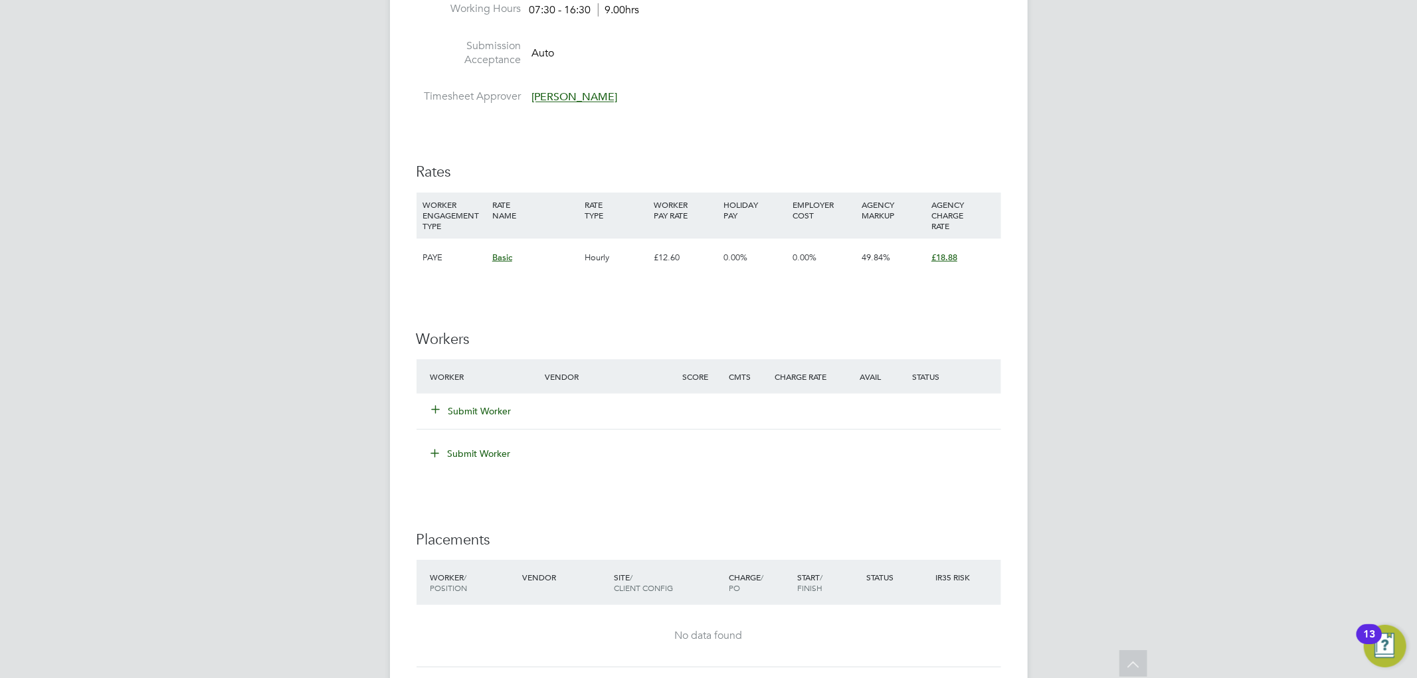
click at [487, 412] on button "Submit Worker" at bounding box center [473, 411] width 80 height 13
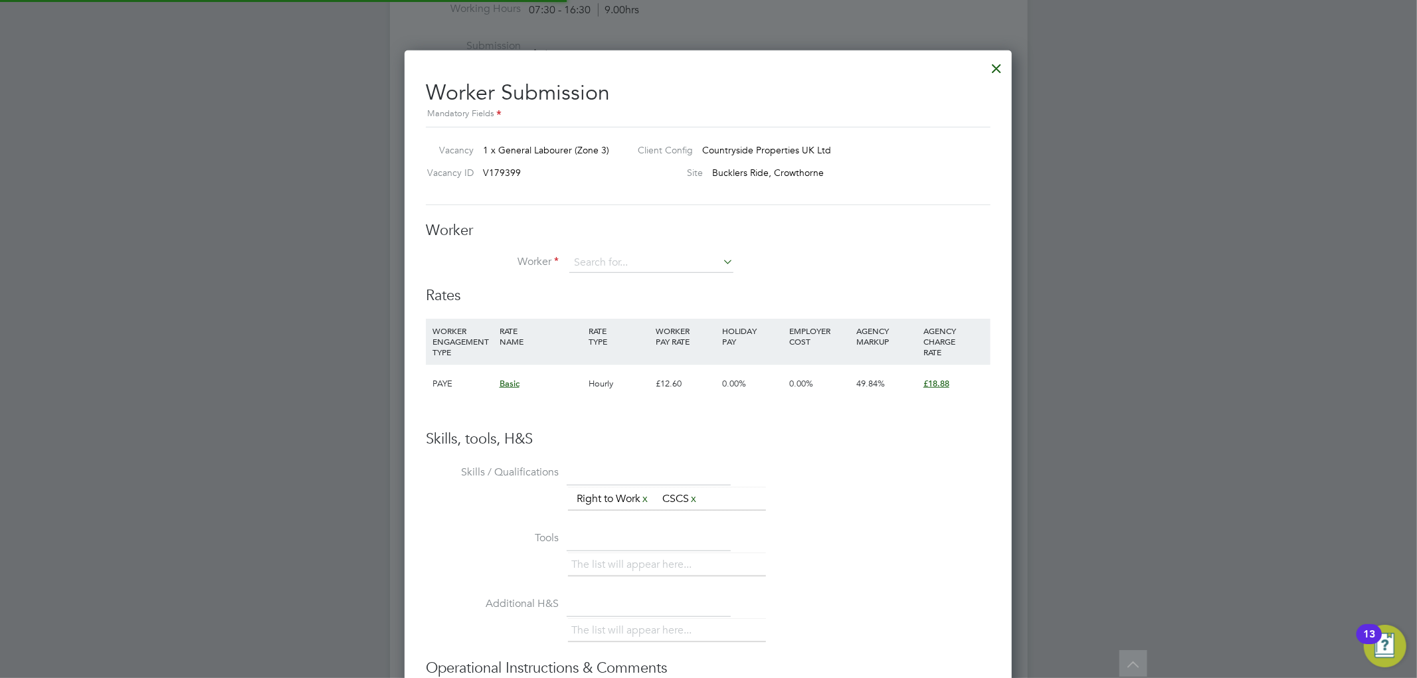
scroll to position [821, 608]
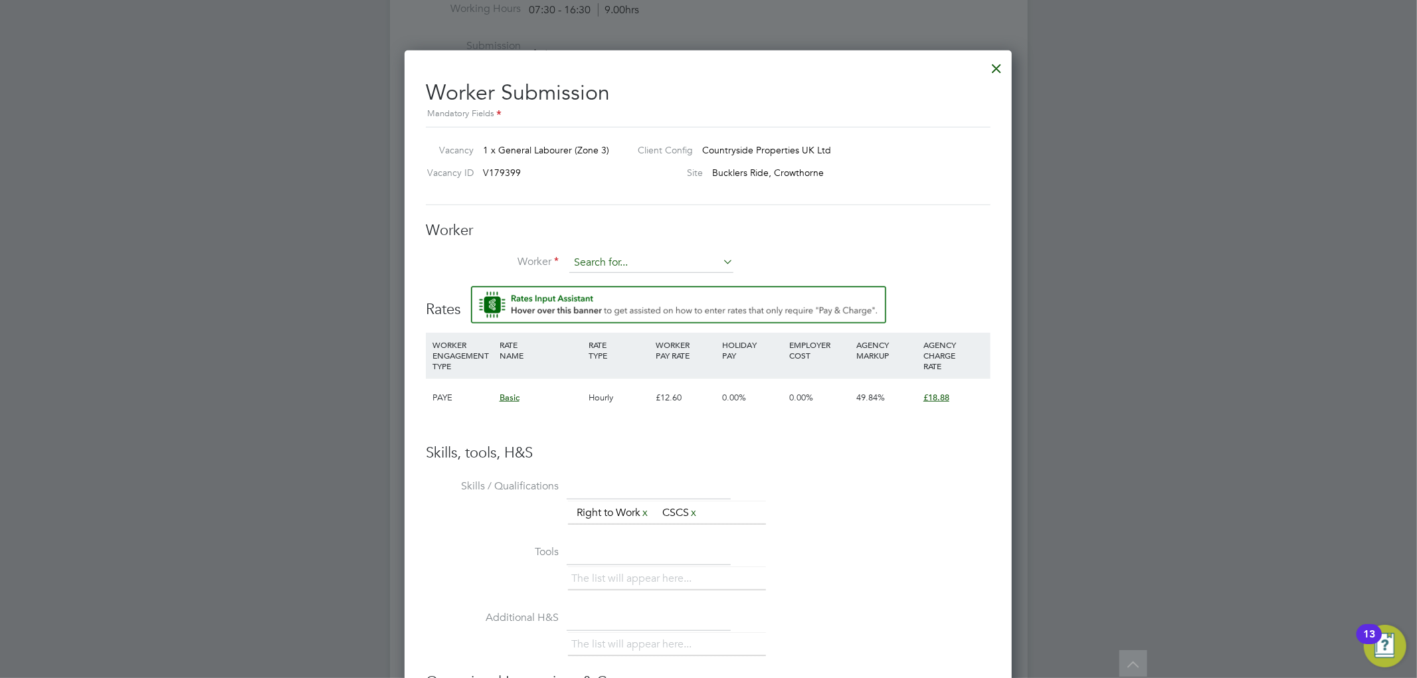
click at [655, 266] on input at bounding box center [651, 263] width 164 height 20
click at [639, 284] on li "Mom odou Touray Saho (361)" at bounding box center [651, 282] width 165 height 18
type input "Momodou Touray Saho (361)"
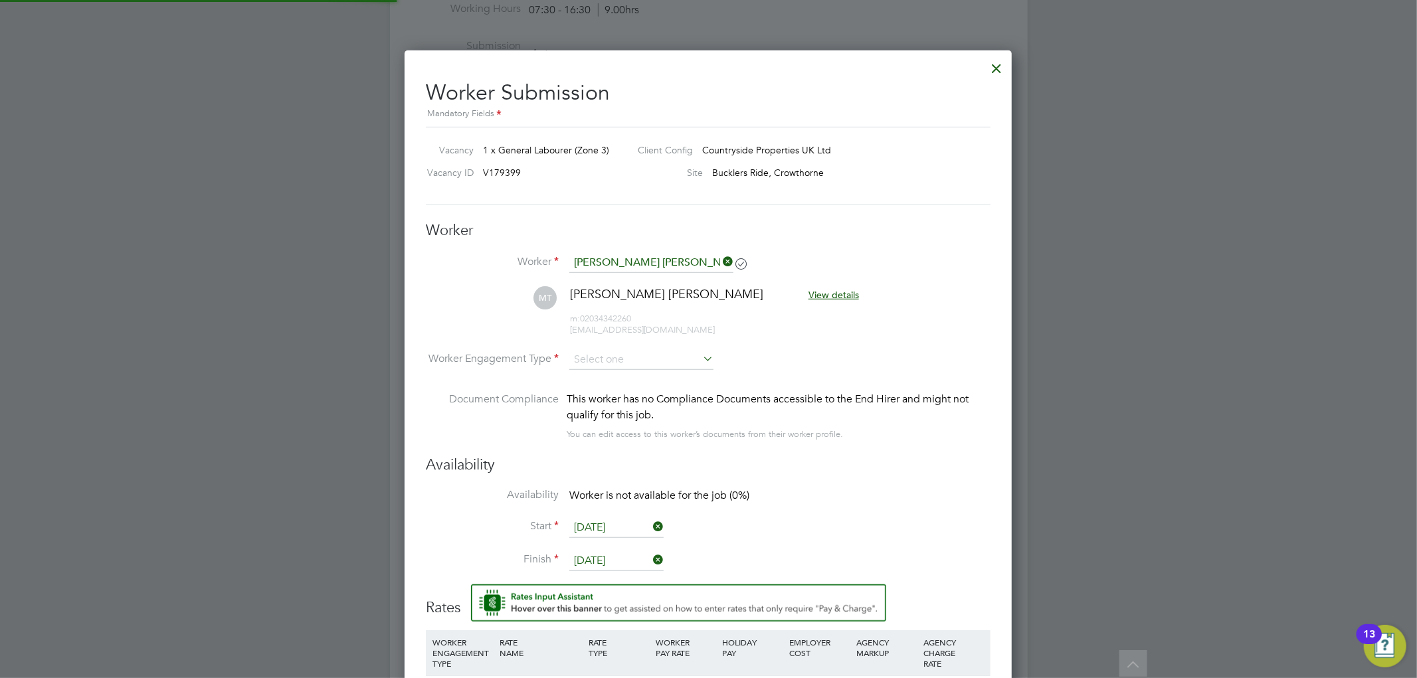
scroll to position [1117, 608]
click at [608, 357] on input at bounding box center [641, 360] width 144 height 20
click at [607, 387] on li "PAYE" at bounding box center [642, 394] width 146 height 17
type input "PAYE"
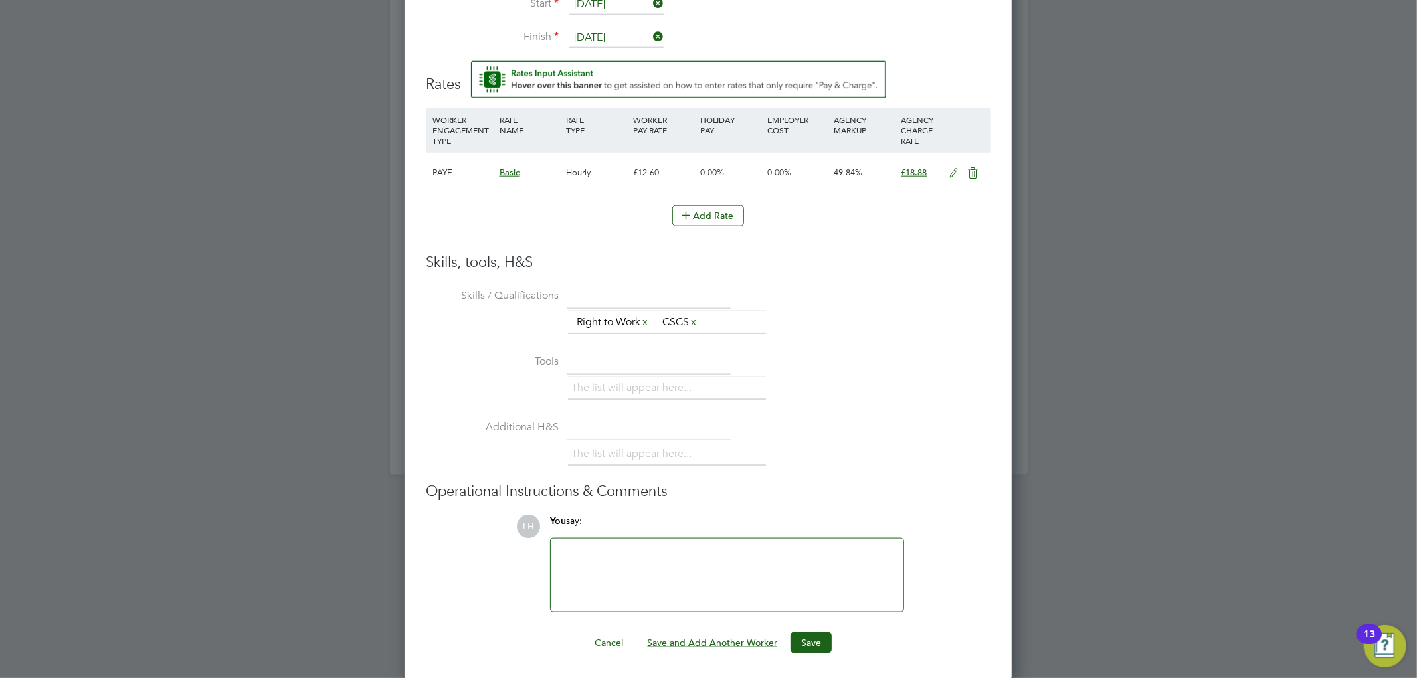
click at [698, 641] on button "Save and Add Another Worker" at bounding box center [712, 643] width 151 height 21
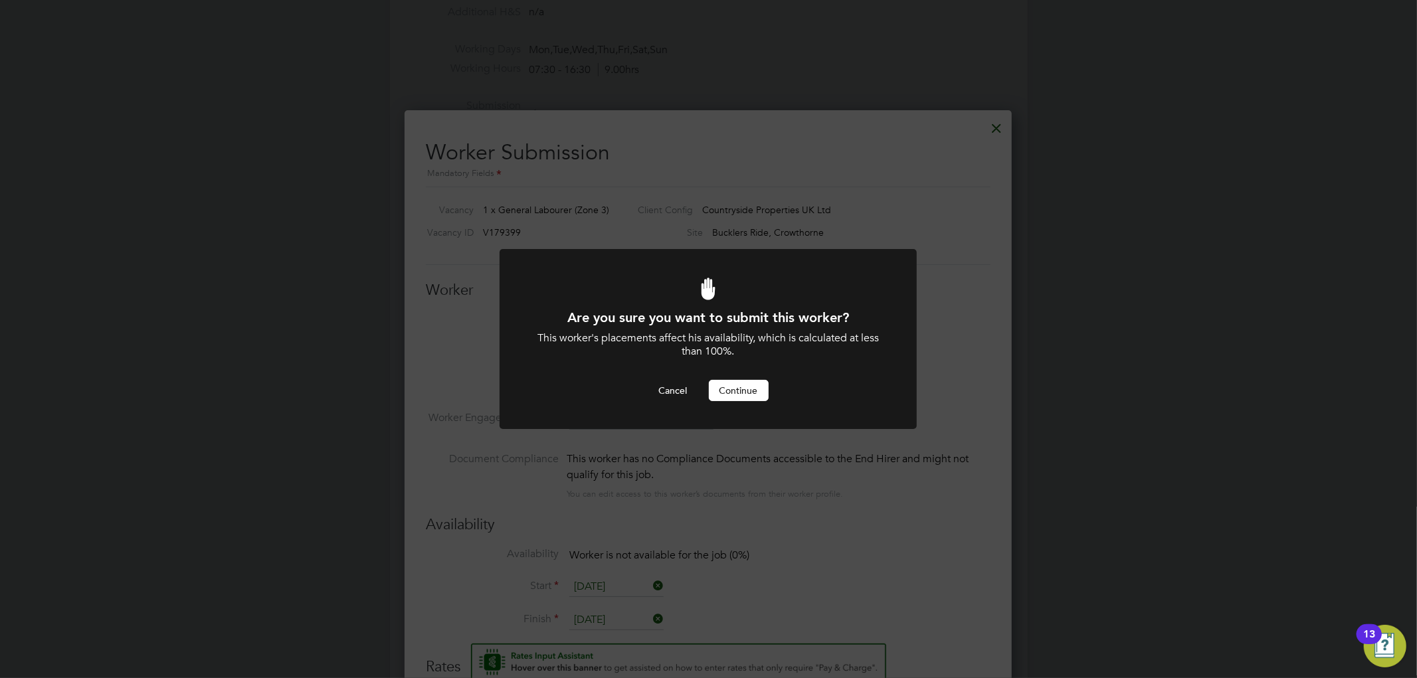
click at [736, 385] on button "Continue" at bounding box center [739, 390] width 60 height 21
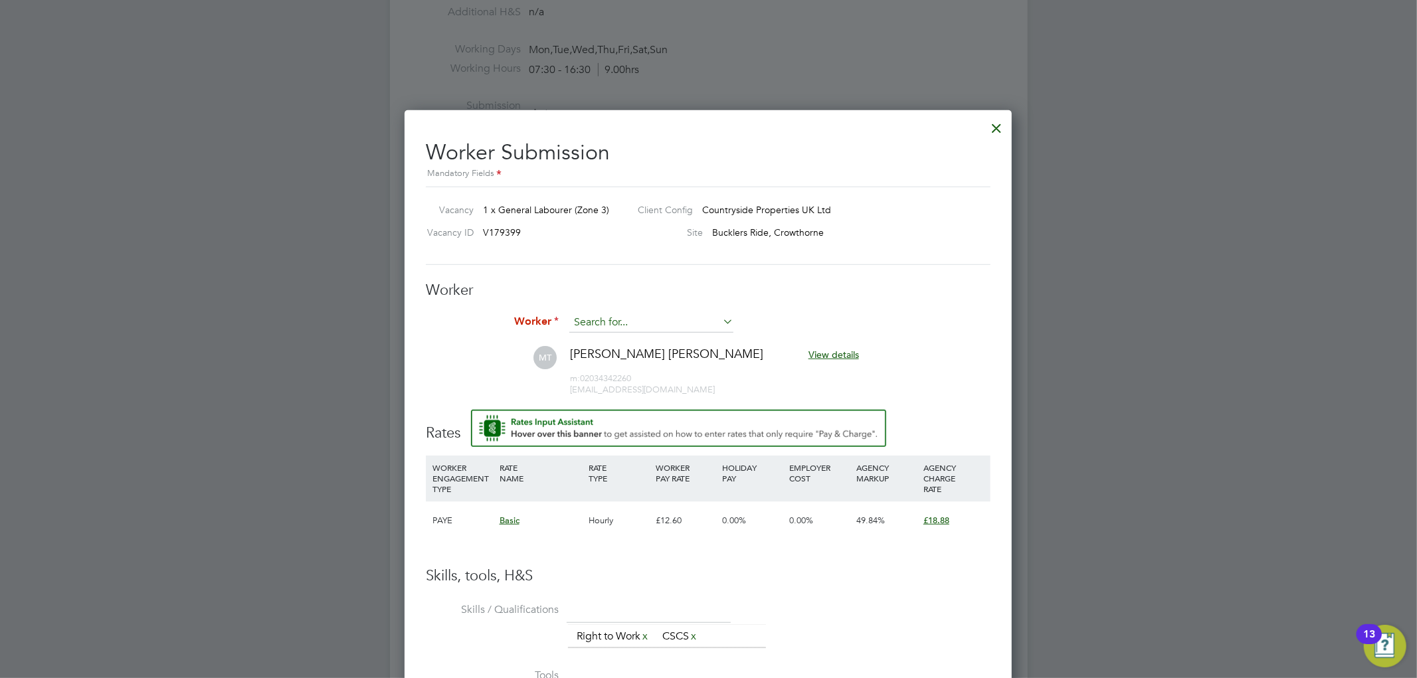
click at [597, 321] on input at bounding box center [651, 323] width 164 height 20
type input "colin"
click at [994, 130] on div at bounding box center [997, 125] width 24 height 24
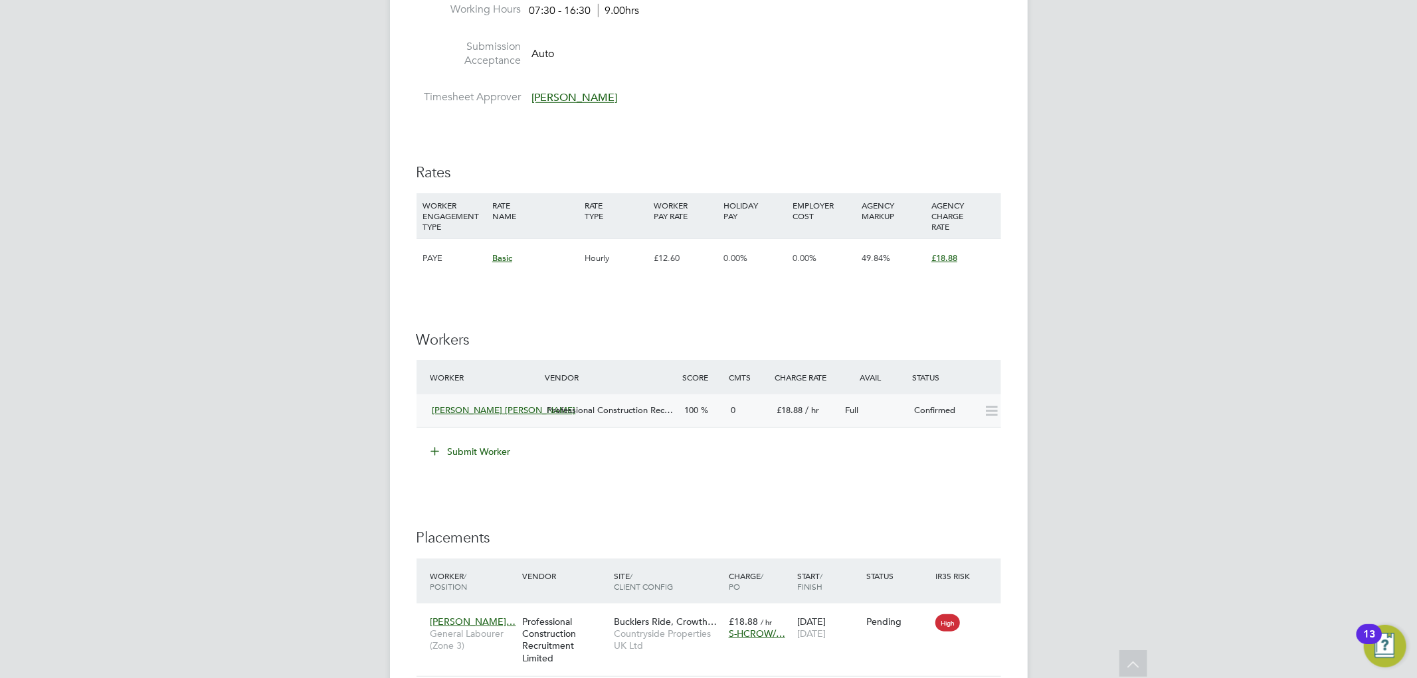
scroll to position [738, 0]
click at [454, 453] on button "Submit Worker" at bounding box center [472, 451] width 100 height 21
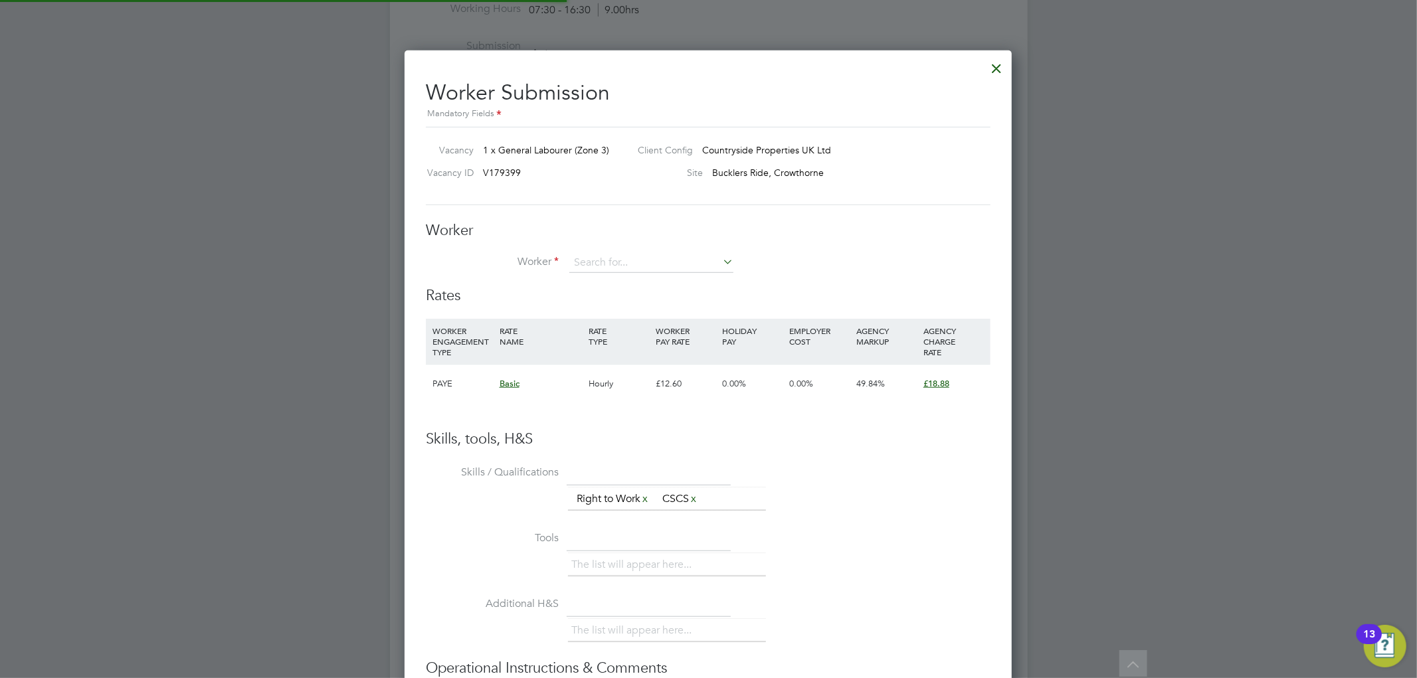
scroll to position [7, 7]
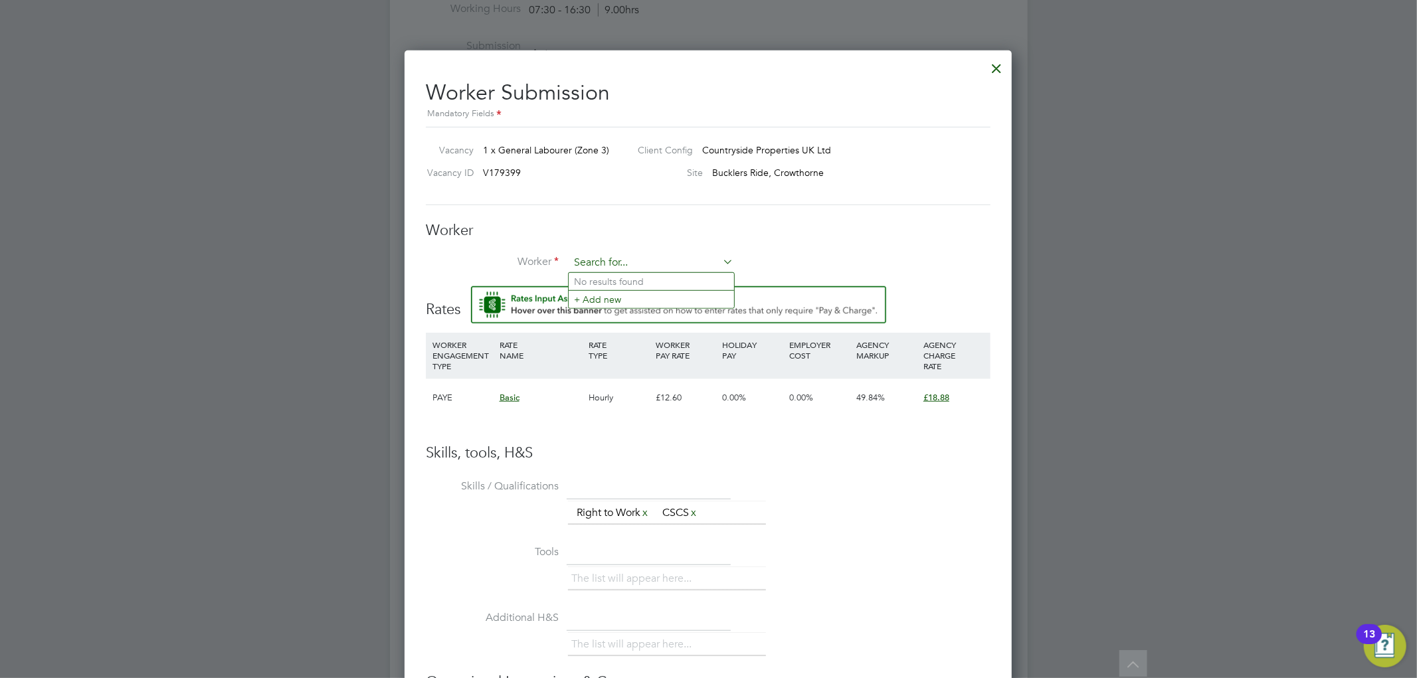
click at [623, 254] on input at bounding box center [651, 263] width 164 height 20
click at [607, 283] on li "Colin Andrews (369)" at bounding box center [663, 282] width 188 height 18
type input "Colin Andrews (369)"
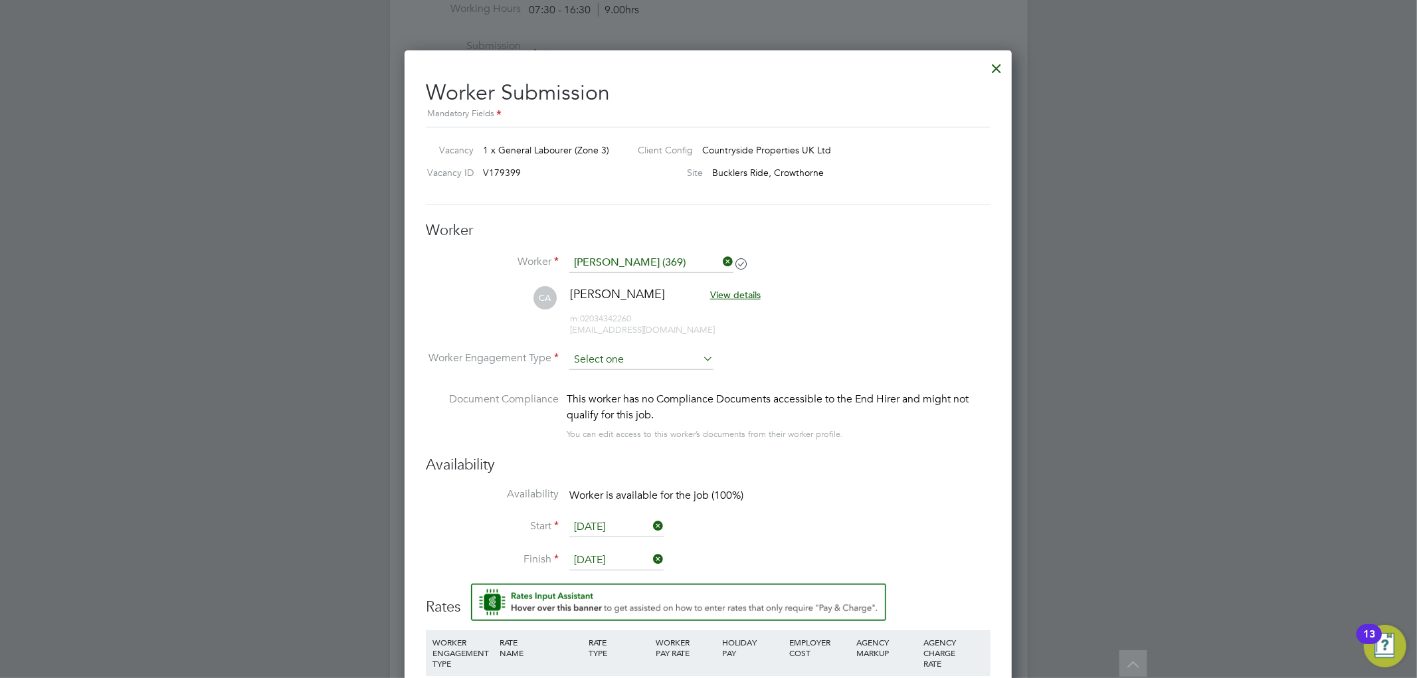
click at [619, 357] on input at bounding box center [641, 360] width 144 height 20
click at [599, 395] on li "PAYE" at bounding box center [642, 394] width 146 height 17
type input "PAYE"
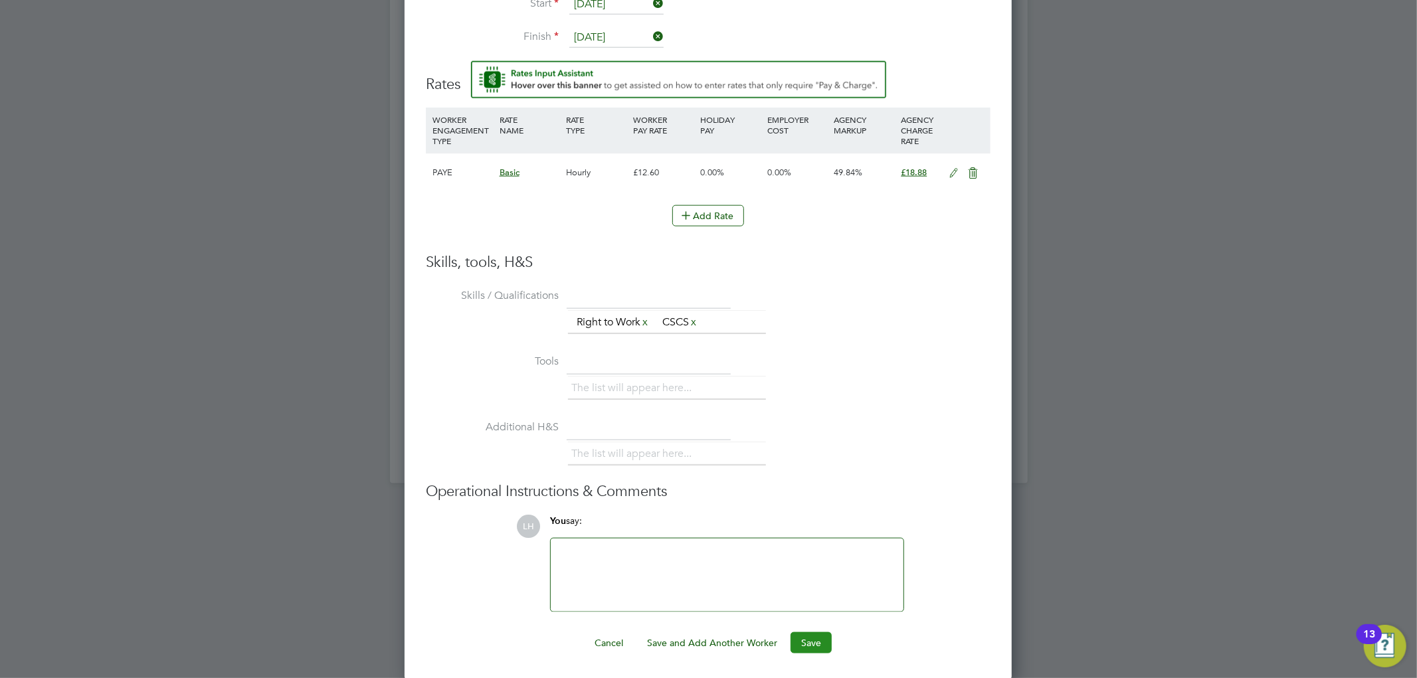
click at [819, 648] on button "Save" at bounding box center [811, 643] width 41 height 21
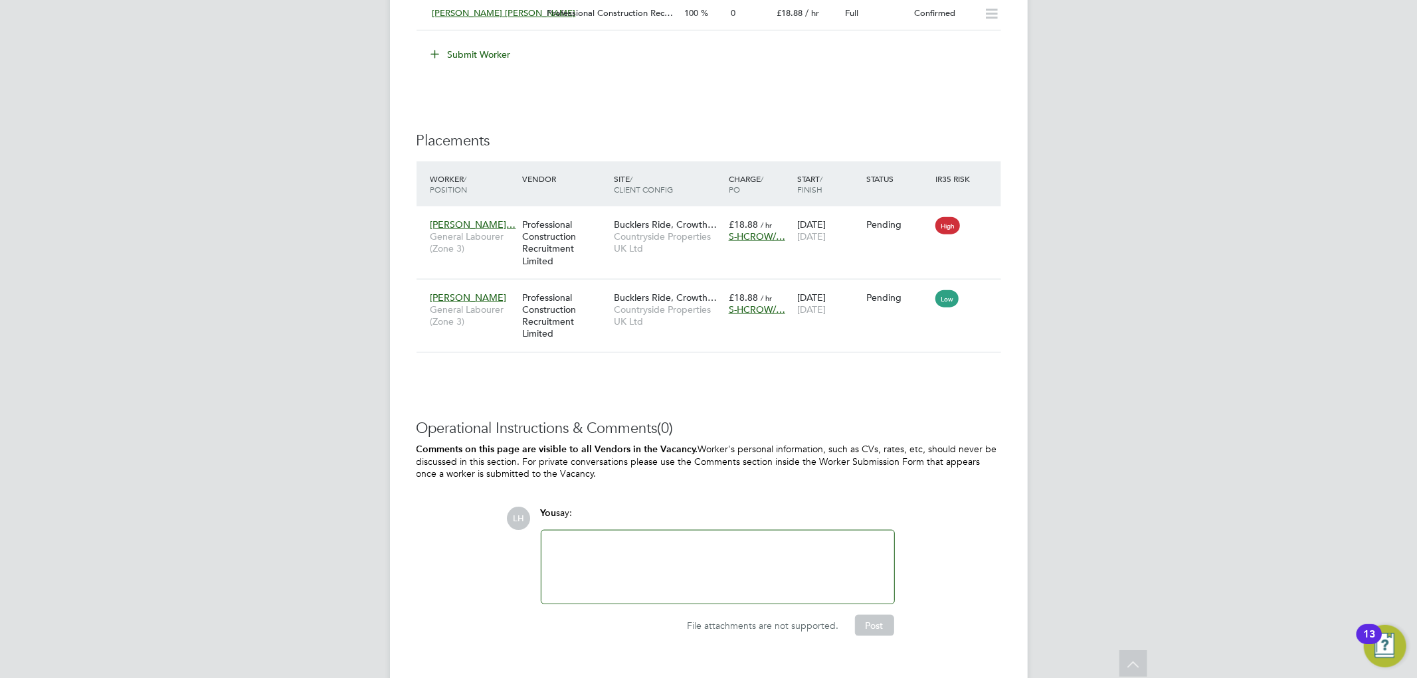
scroll to position [1181, 0]
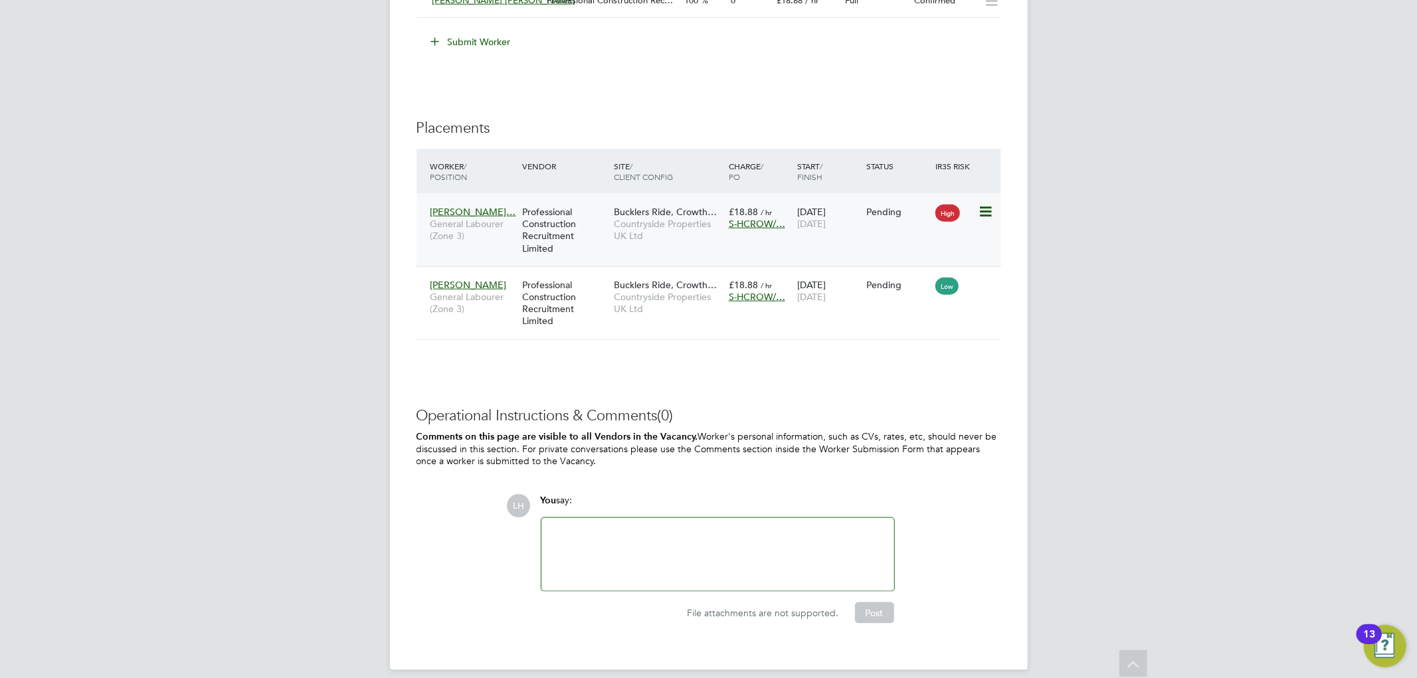
click at [984, 208] on icon at bounding box center [984, 212] width 13 height 16
click at [913, 296] on li "Start" at bounding box center [944, 295] width 94 height 19
type input "[PERSON_NAME]"
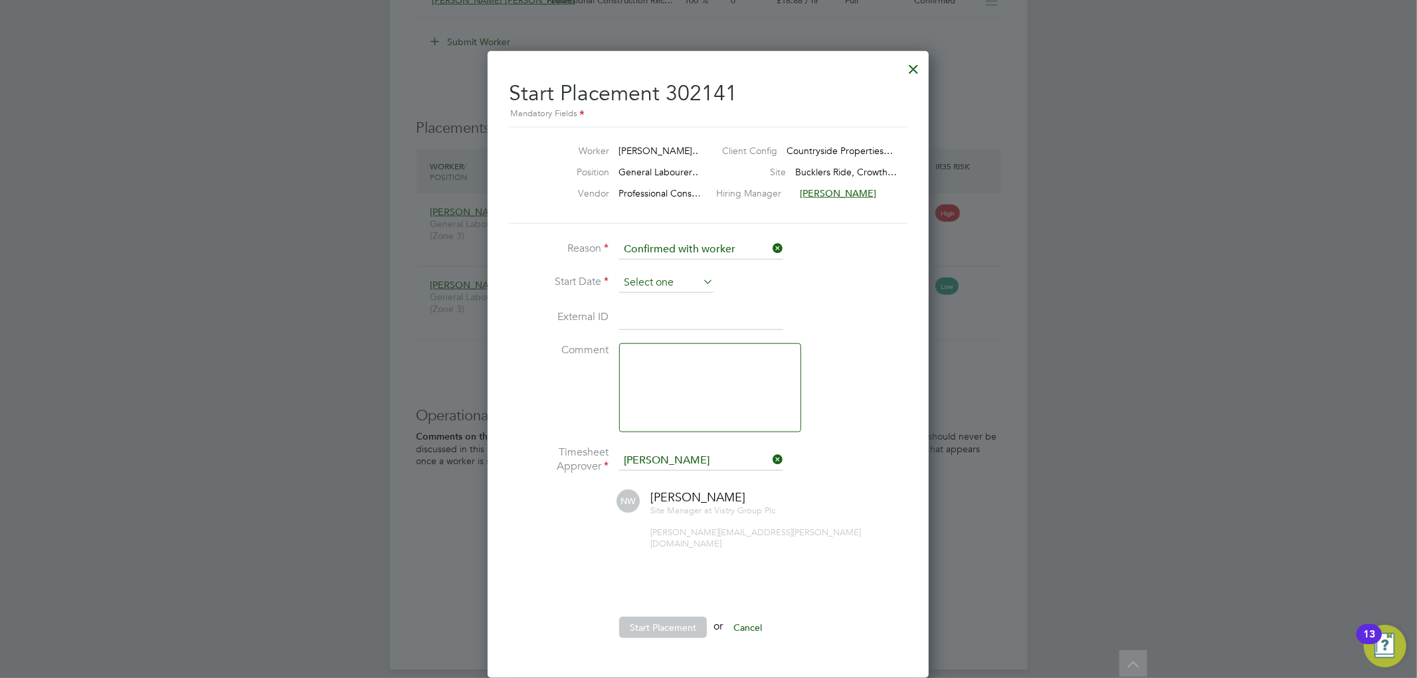
click at [648, 280] on input at bounding box center [666, 283] width 94 height 20
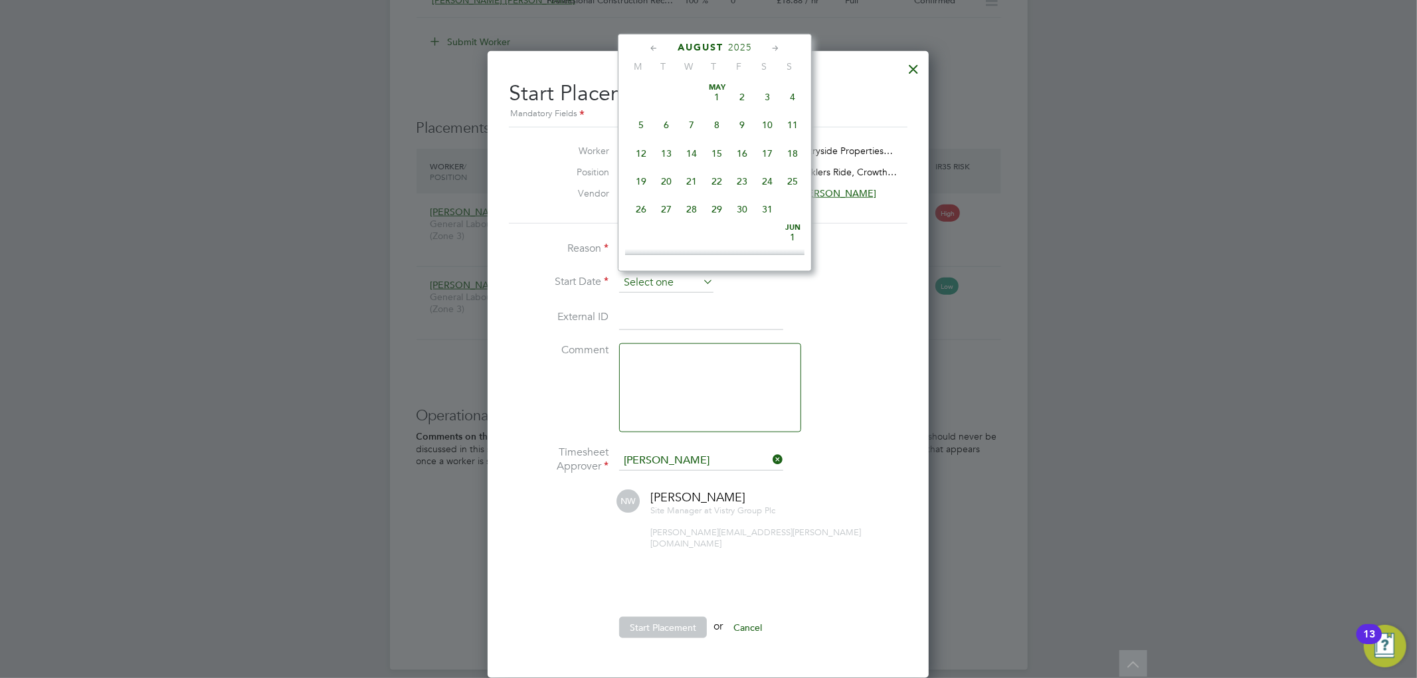
scroll to position [512, 0]
click at [659, 153] on span "26" at bounding box center [666, 145] width 25 height 25
type input "[DATE]"
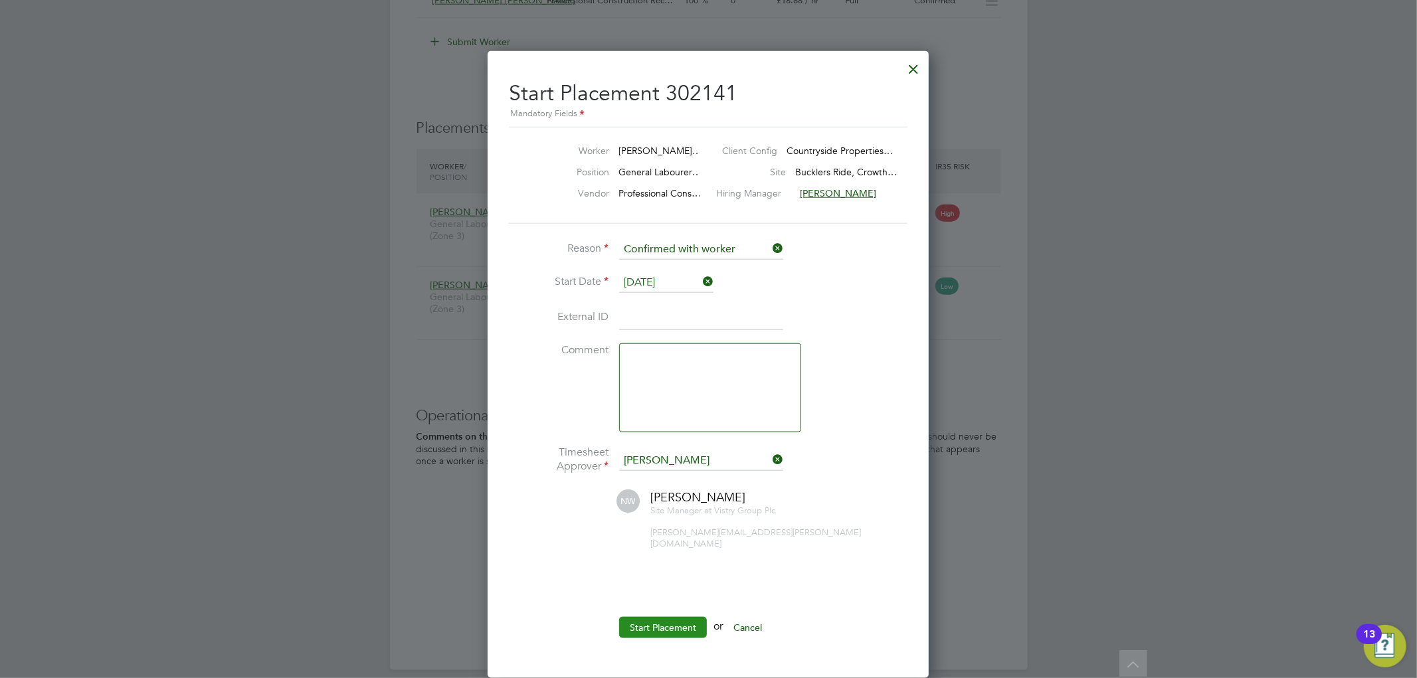
click at [672, 617] on button "Start Placement" at bounding box center [663, 627] width 88 height 21
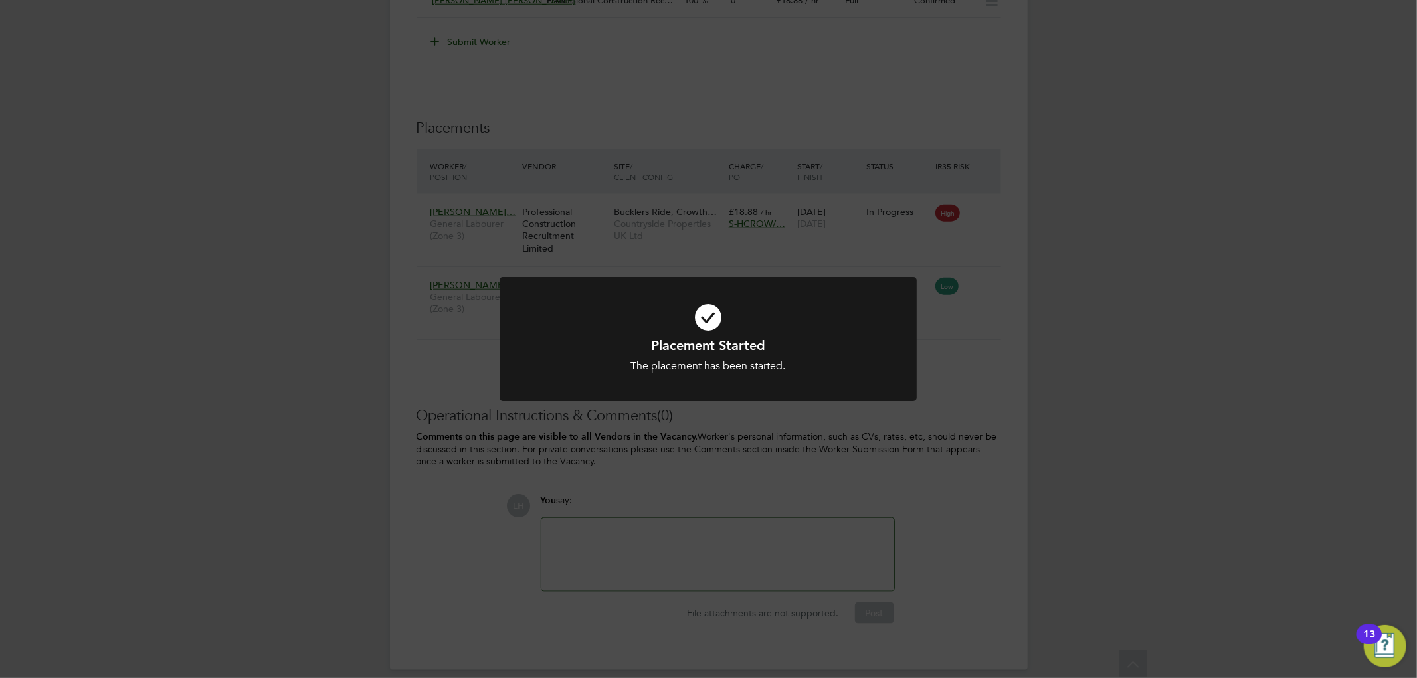
click at [860, 446] on div "Placement Started The placement has been started. Cancel Okay" at bounding box center [708, 339] width 1417 height 678
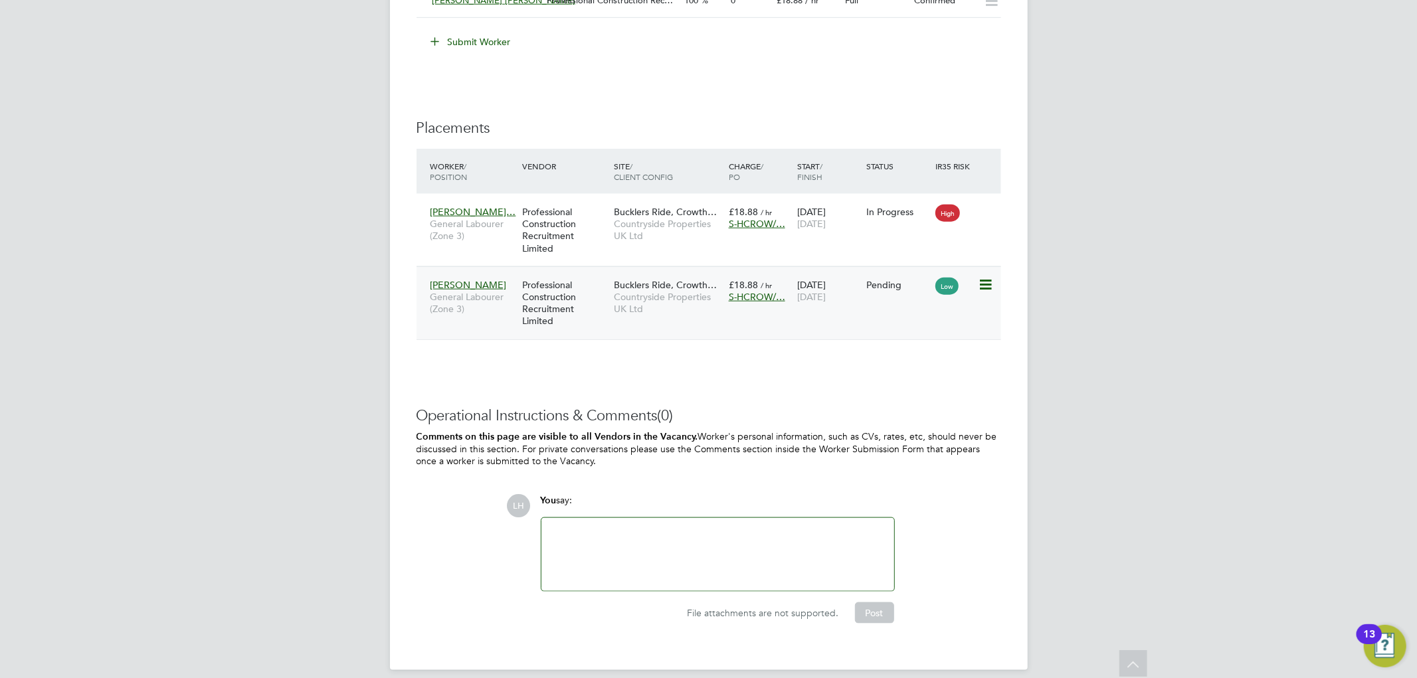
click at [989, 287] on icon at bounding box center [984, 285] width 13 height 16
click at [912, 368] on li "Start" at bounding box center [944, 368] width 94 height 19
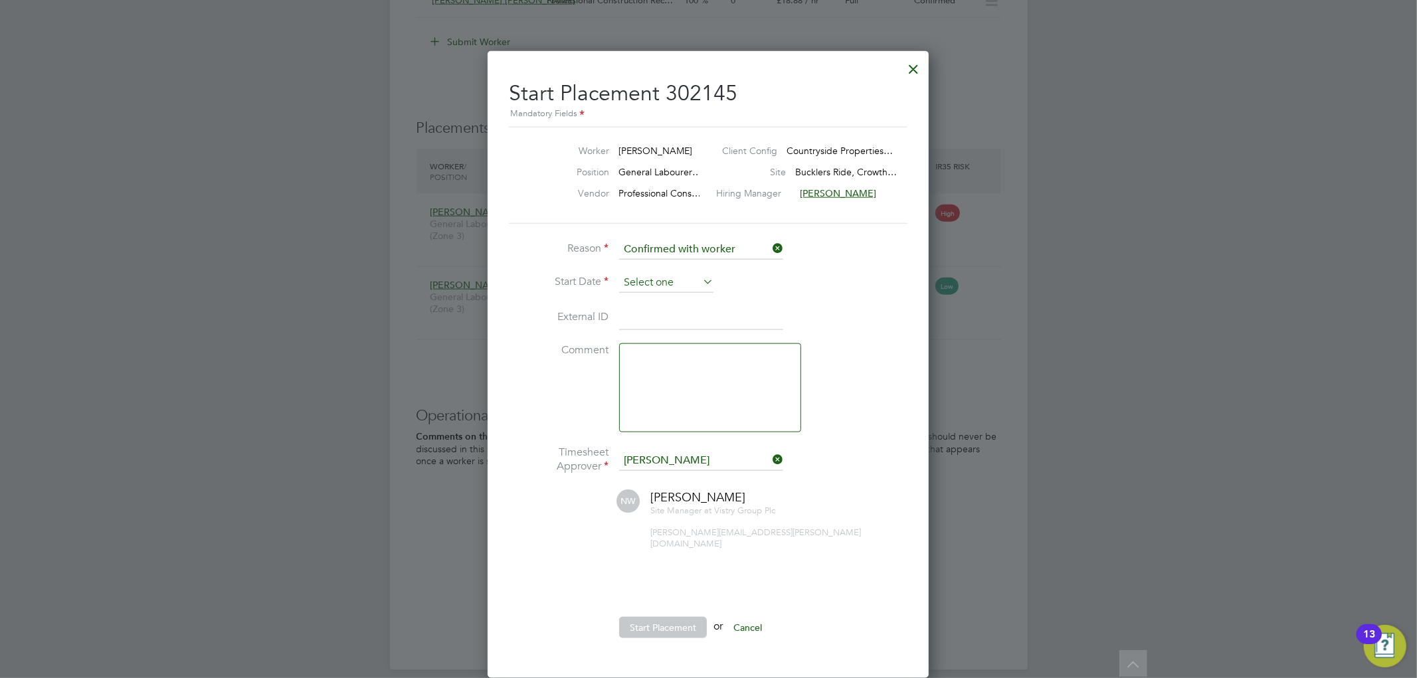
click at [656, 280] on input at bounding box center [666, 283] width 94 height 20
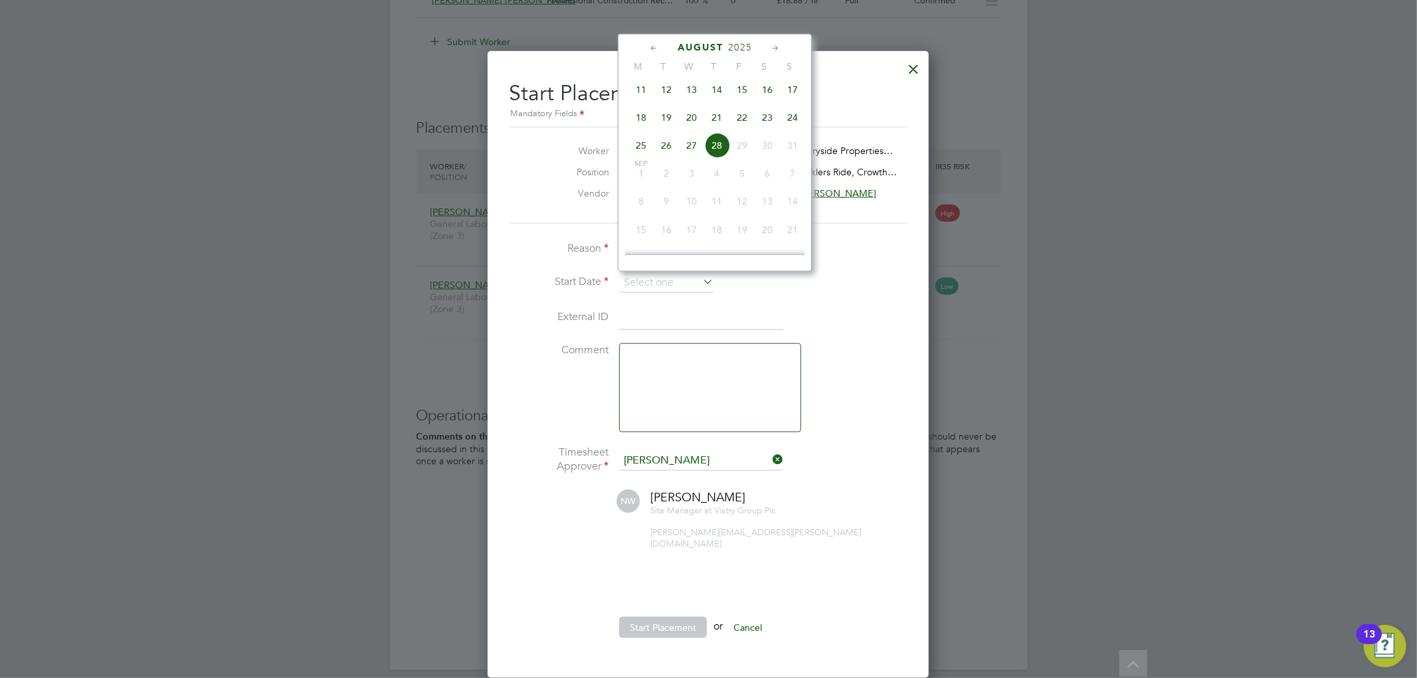
click at [668, 156] on span "26" at bounding box center [666, 145] width 25 height 25
type input "[DATE]"
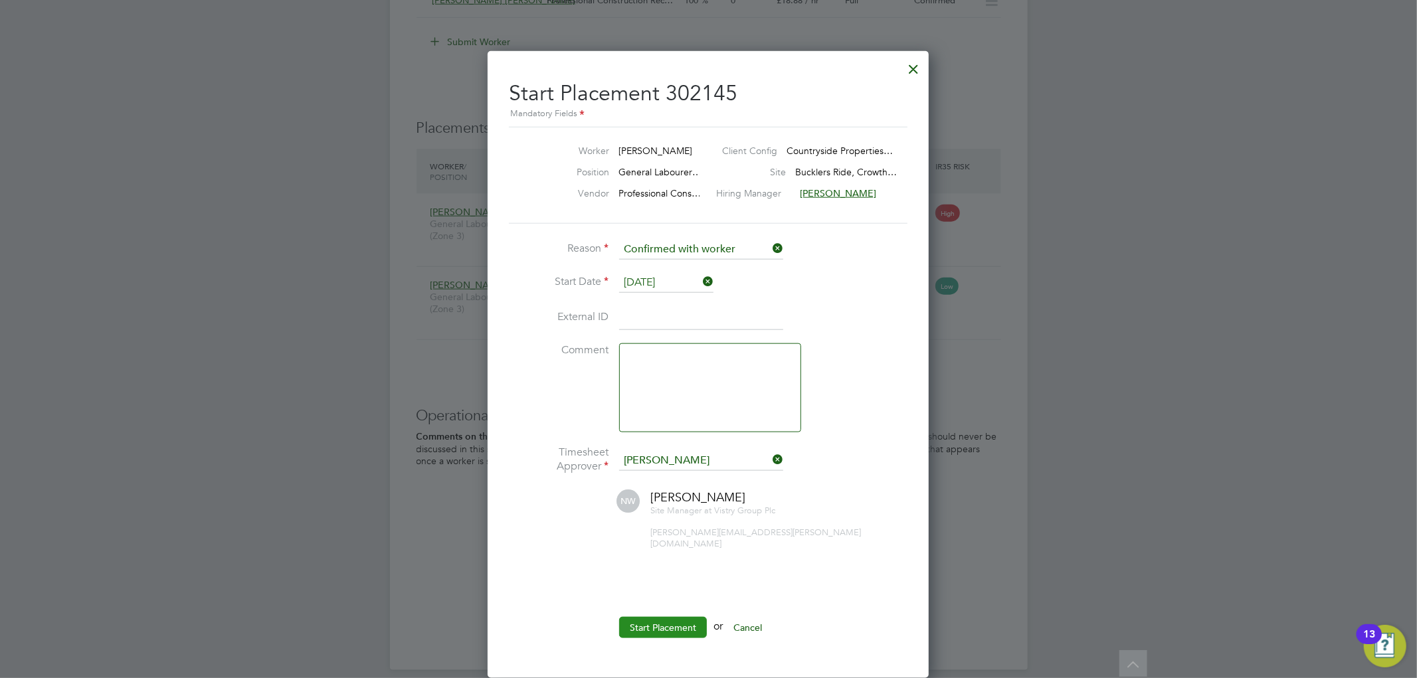
click at [645, 617] on button "Start Placement" at bounding box center [663, 627] width 88 height 21
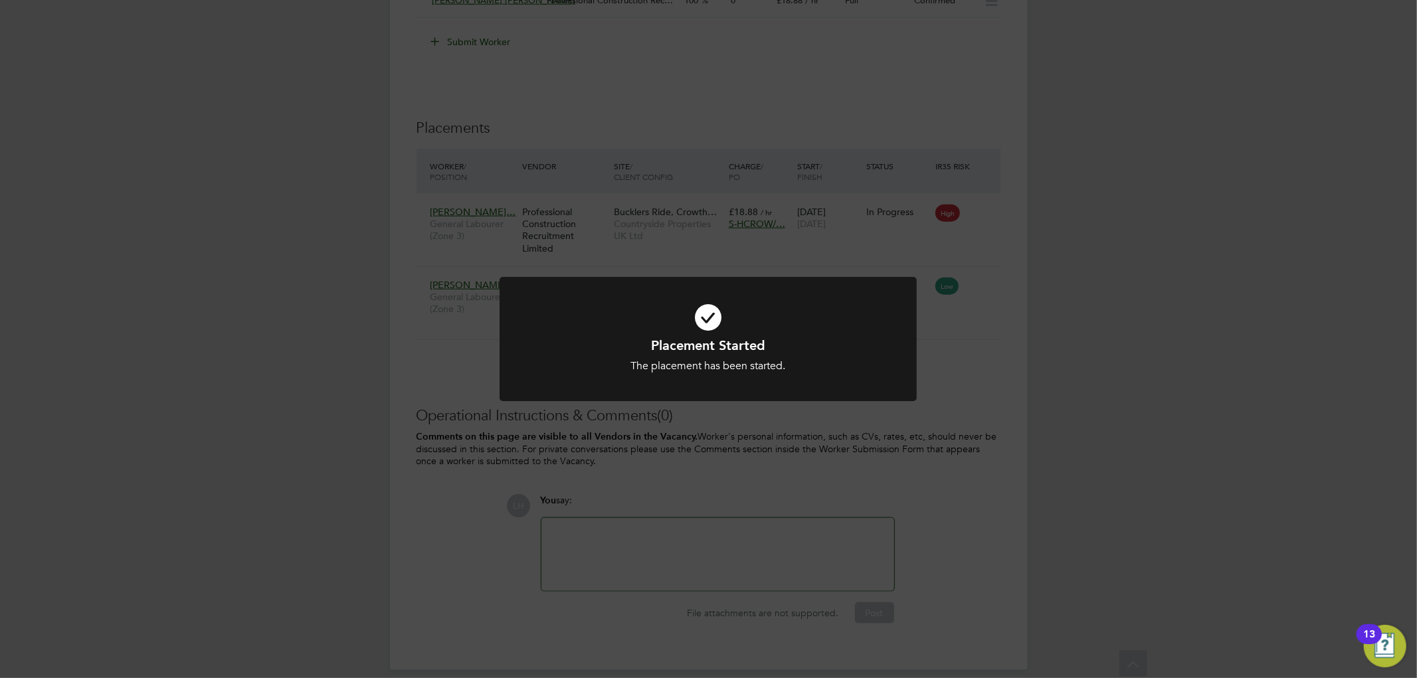
click at [920, 481] on div "Placement Started The placement has been started. Cancel Okay" at bounding box center [708, 339] width 1417 height 678
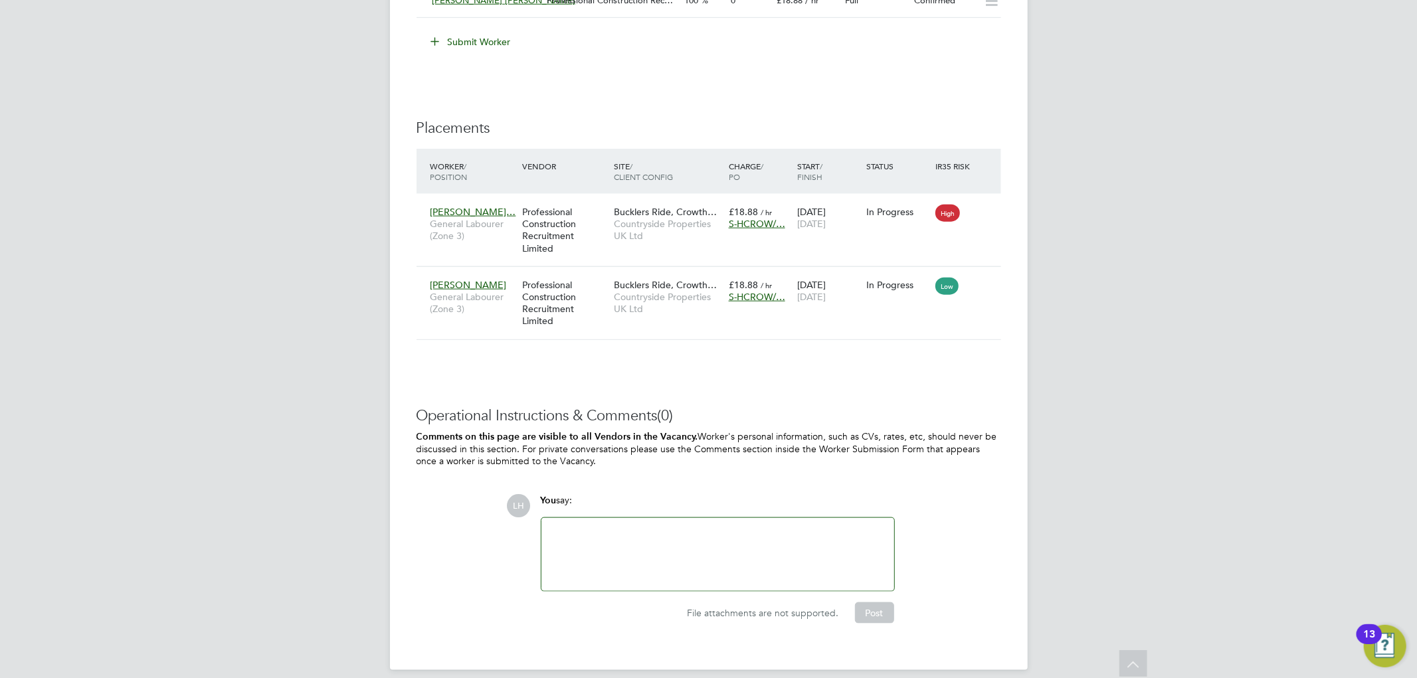
click at [938, 518] on div "LH You say: Attachments are not supported File attachments are not supported. P…" at bounding box center [754, 559] width 494 height 130
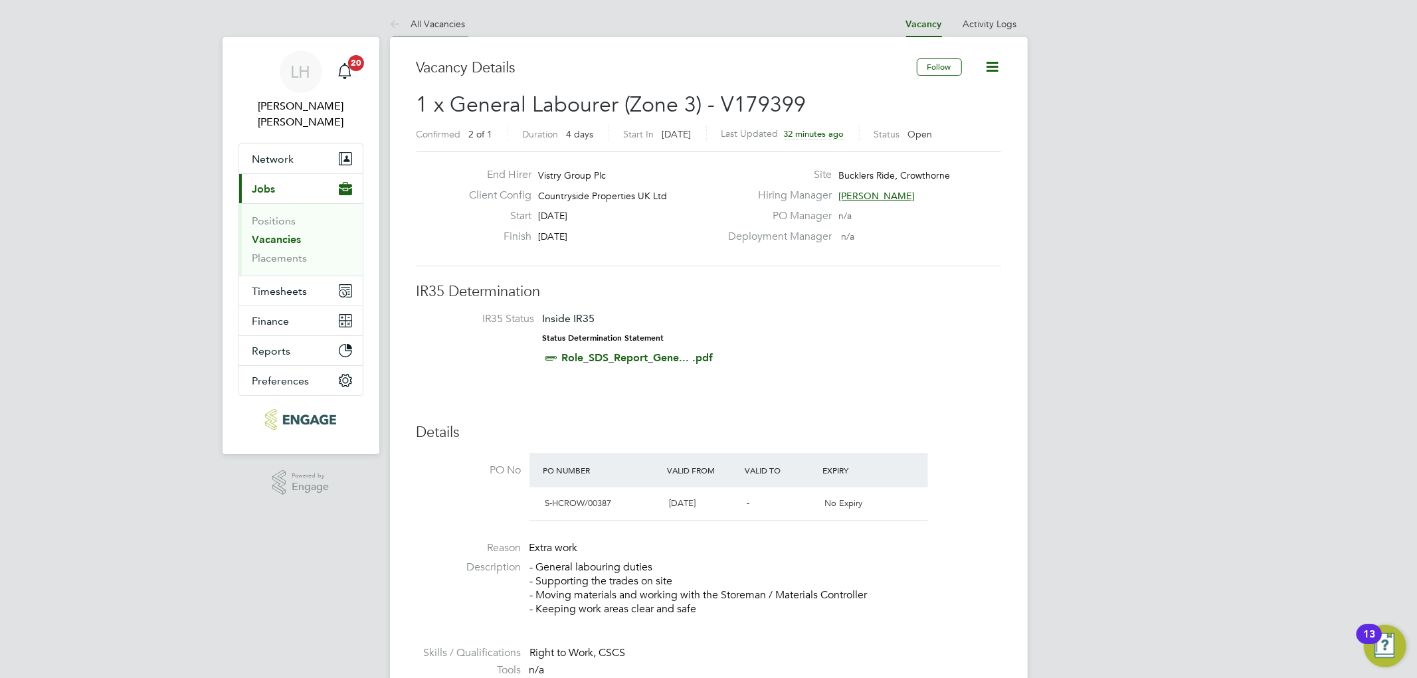
click at [428, 25] on link "All Vacancies" at bounding box center [428, 24] width 76 height 12
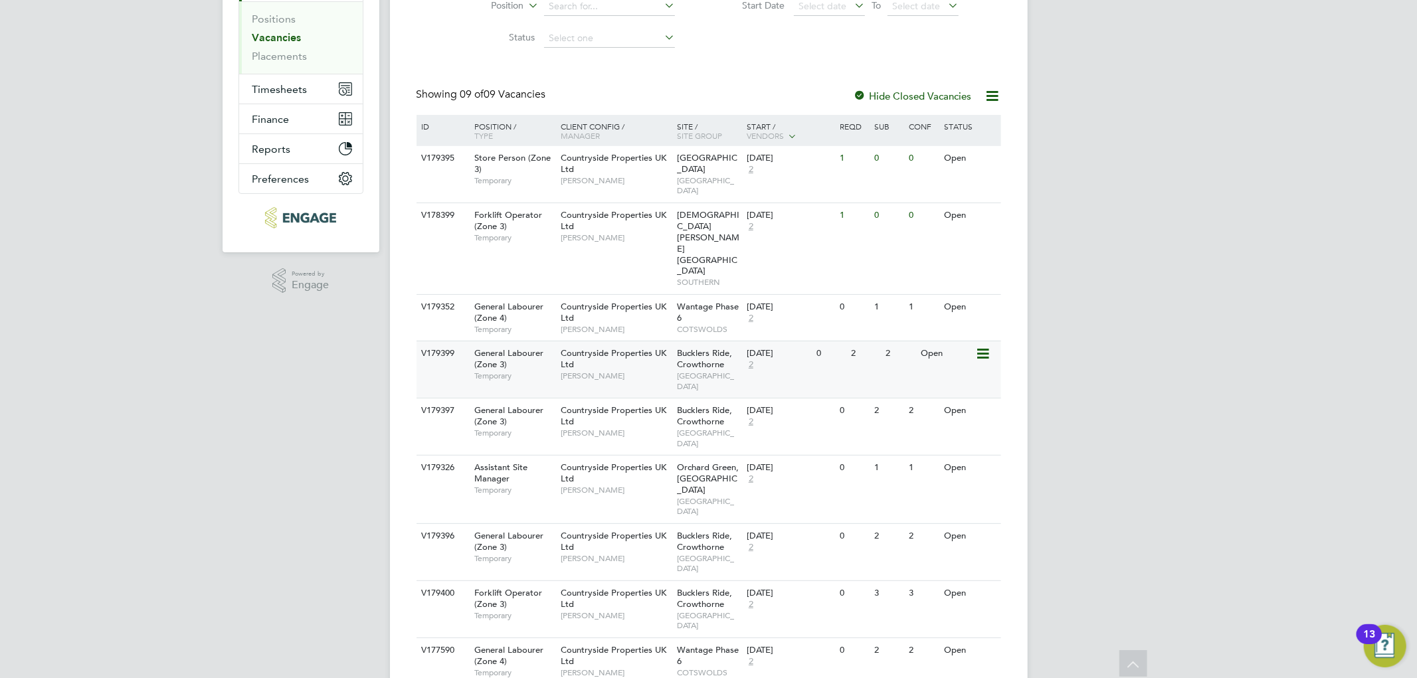
click at [983, 346] on icon at bounding box center [981, 354] width 13 height 16
click at [811, 341] on div "V179399 General Labourer (Zone 3) Temporary Countryside Properties UK Ltd Nick …" at bounding box center [709, 369] width 585 height 57
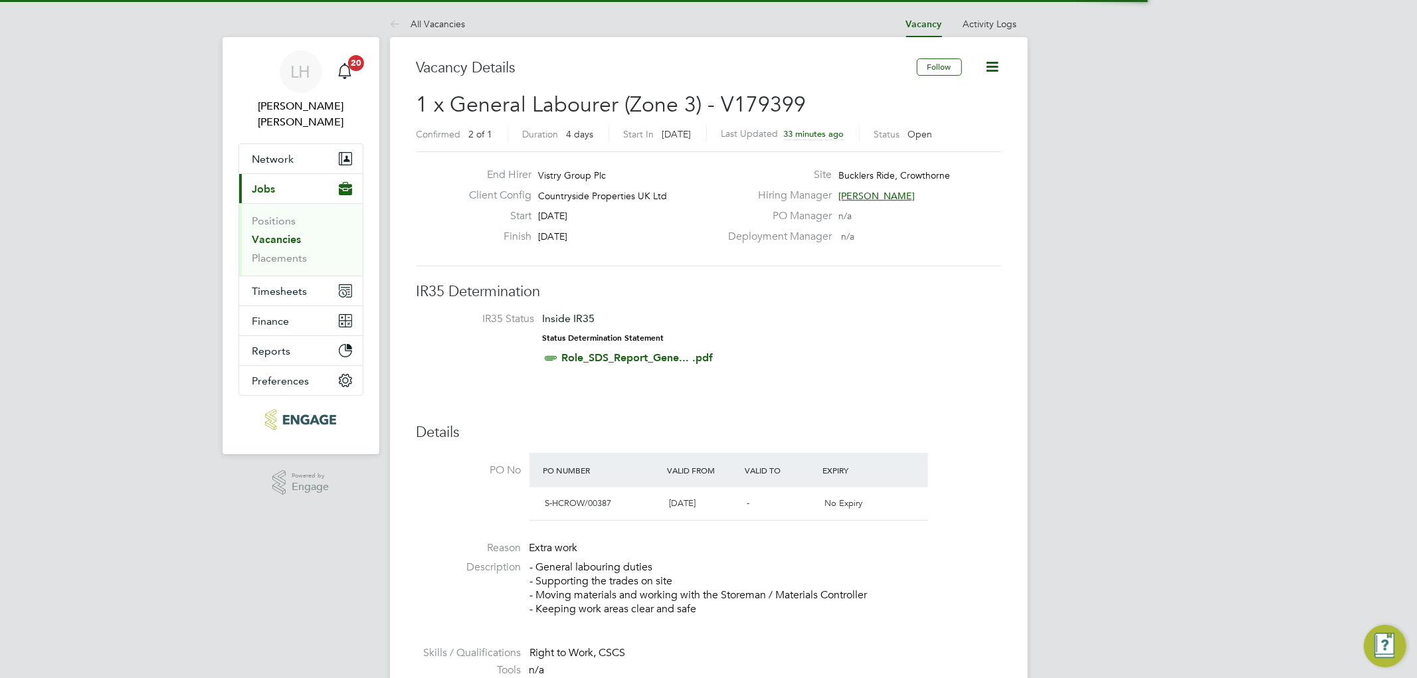
click at [993, 64] on icon at bounding box center [993, 66] width 17 height 17
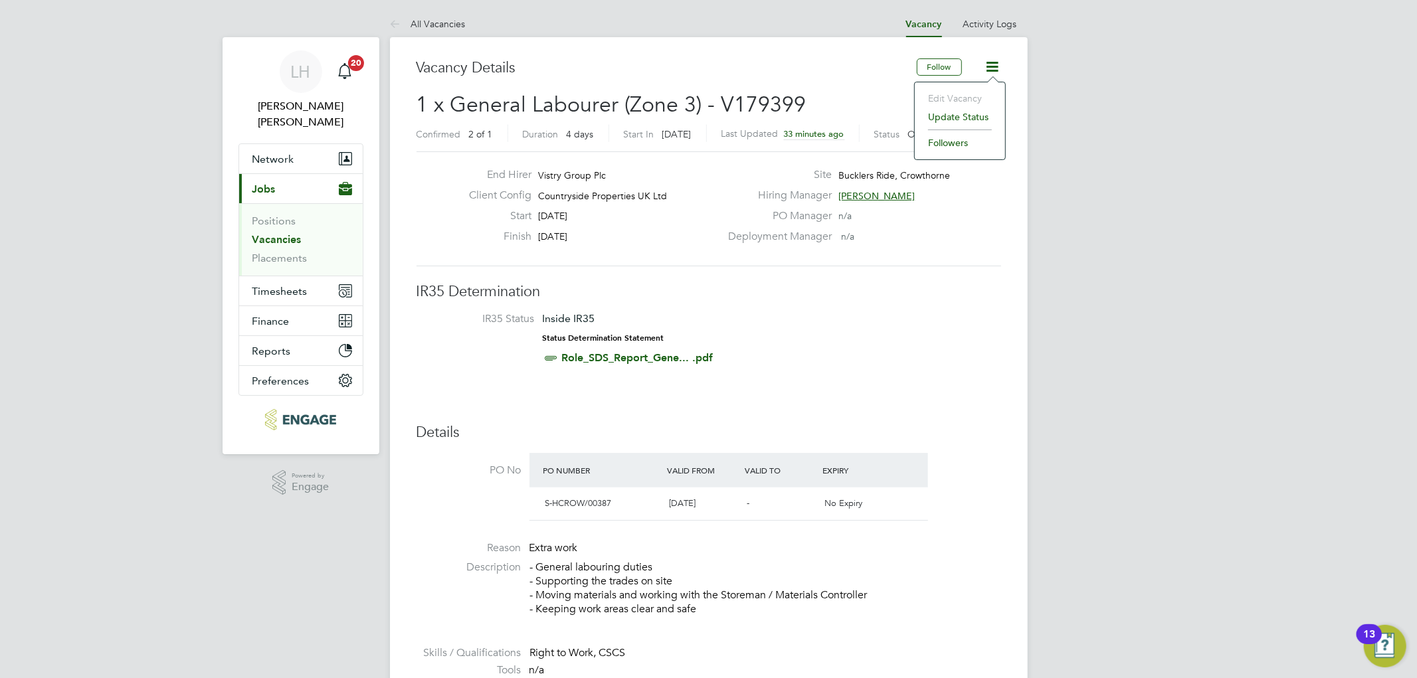
click at [953, 118] on li "Update Status" at bounding box center [960, 117] width 77 height 19
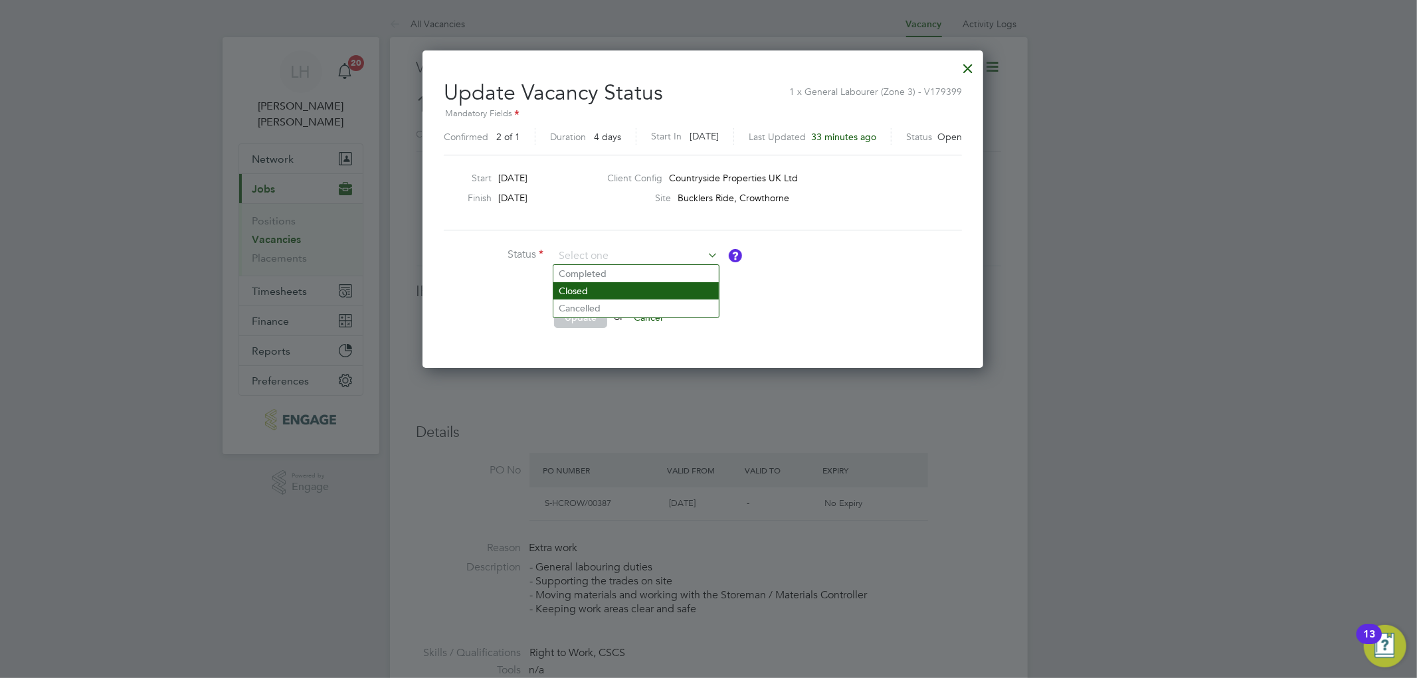
click at [579, 288] on li "Closed" at bounding box center [635, 290] width 165 height 17
type input "Closed"
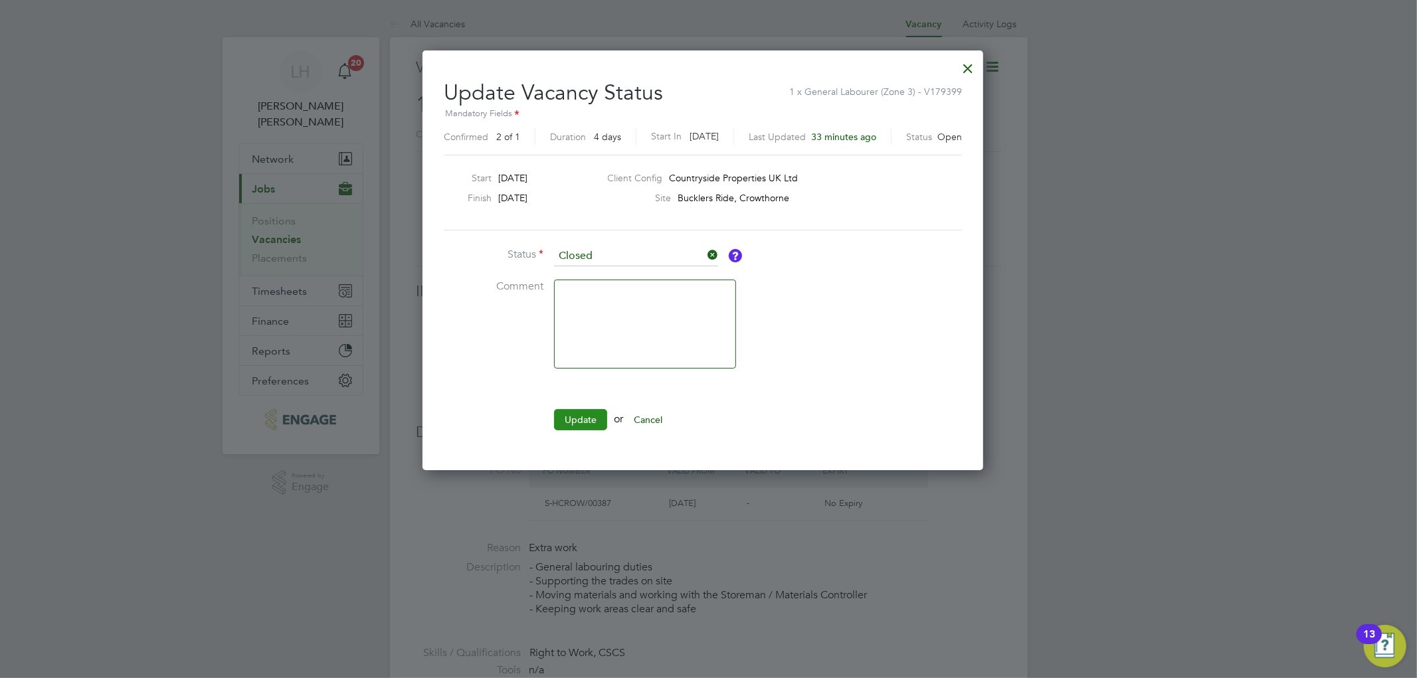
click at [586, 423] on button "Update" at bounding box center [580, 419] width 53 height 21
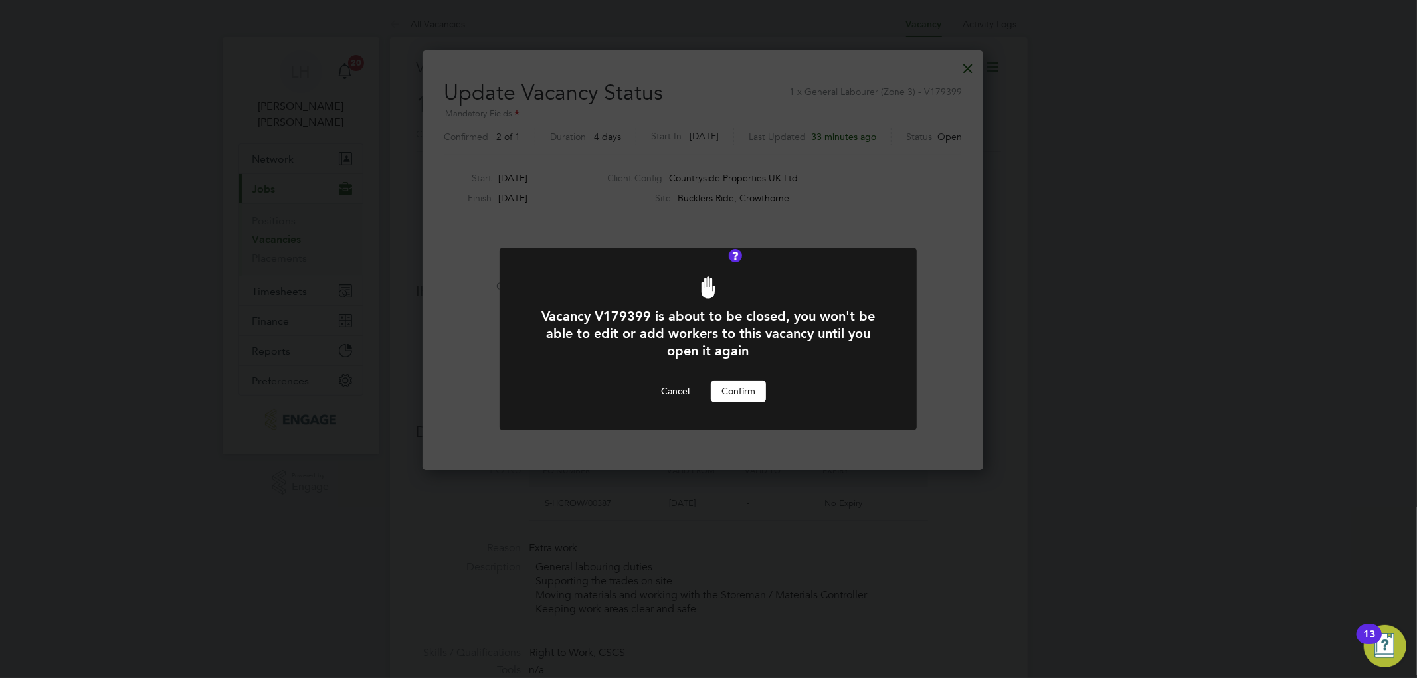
click at [719, 387] on button "Confirm" at bounding box center [738, 391] width 55 height 21
